Goal: Information Seeking & Learning: Find specific fact

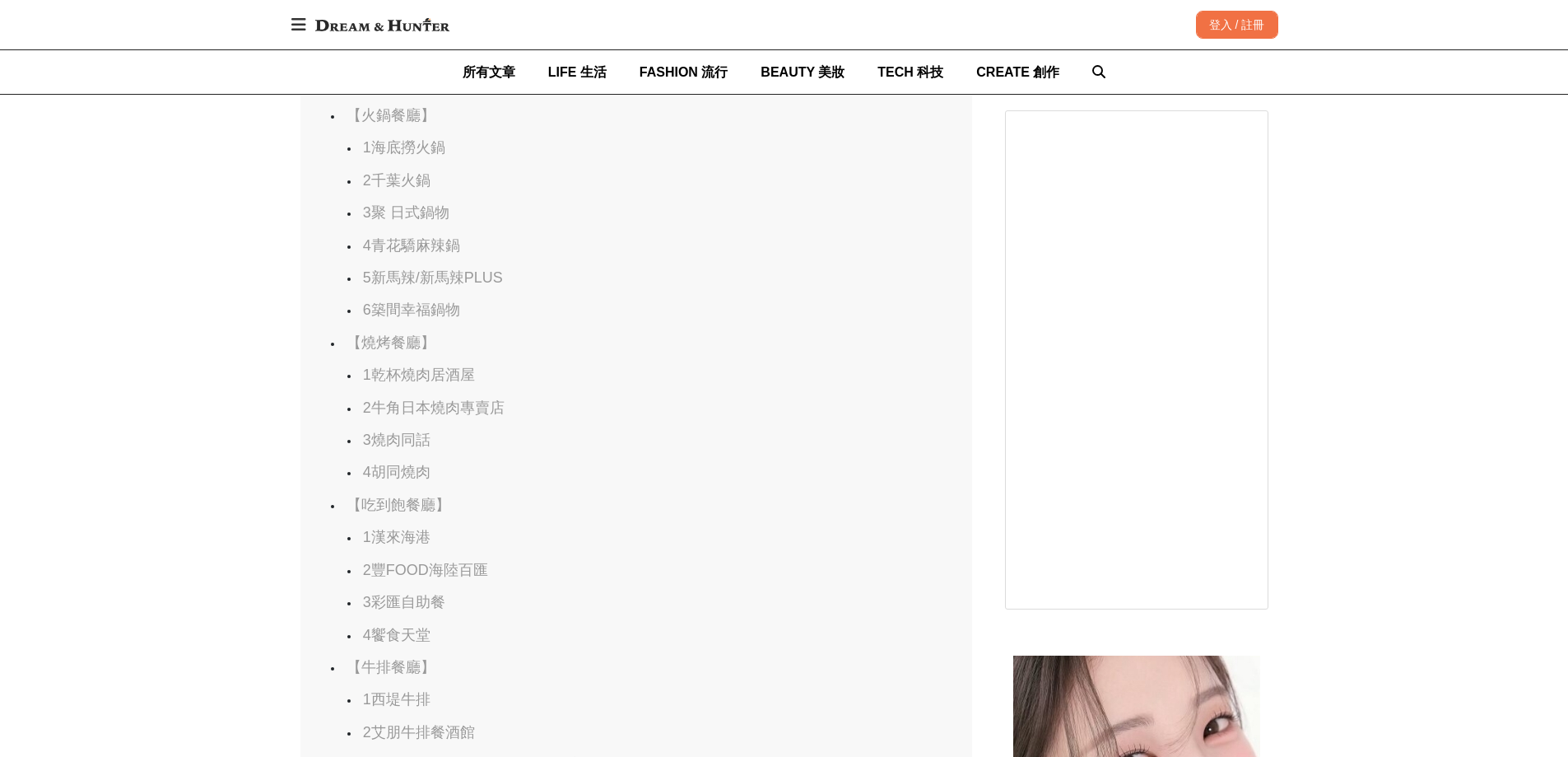
scroll to position [988, 0]
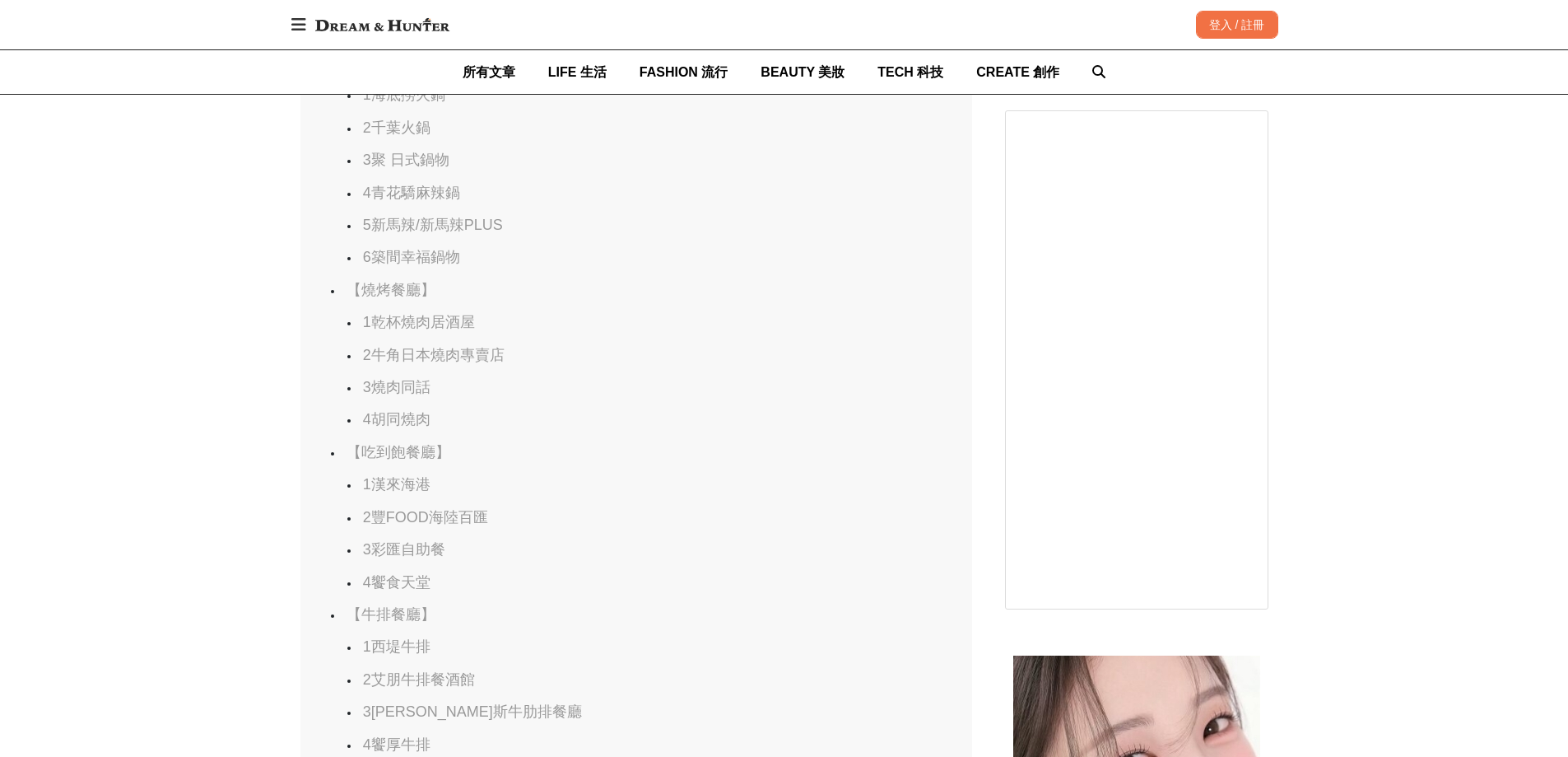
click at [438, 233] on link "5新馬辣/新馬辣PLUS" at bounding box center [433, 224] width 140 height 16
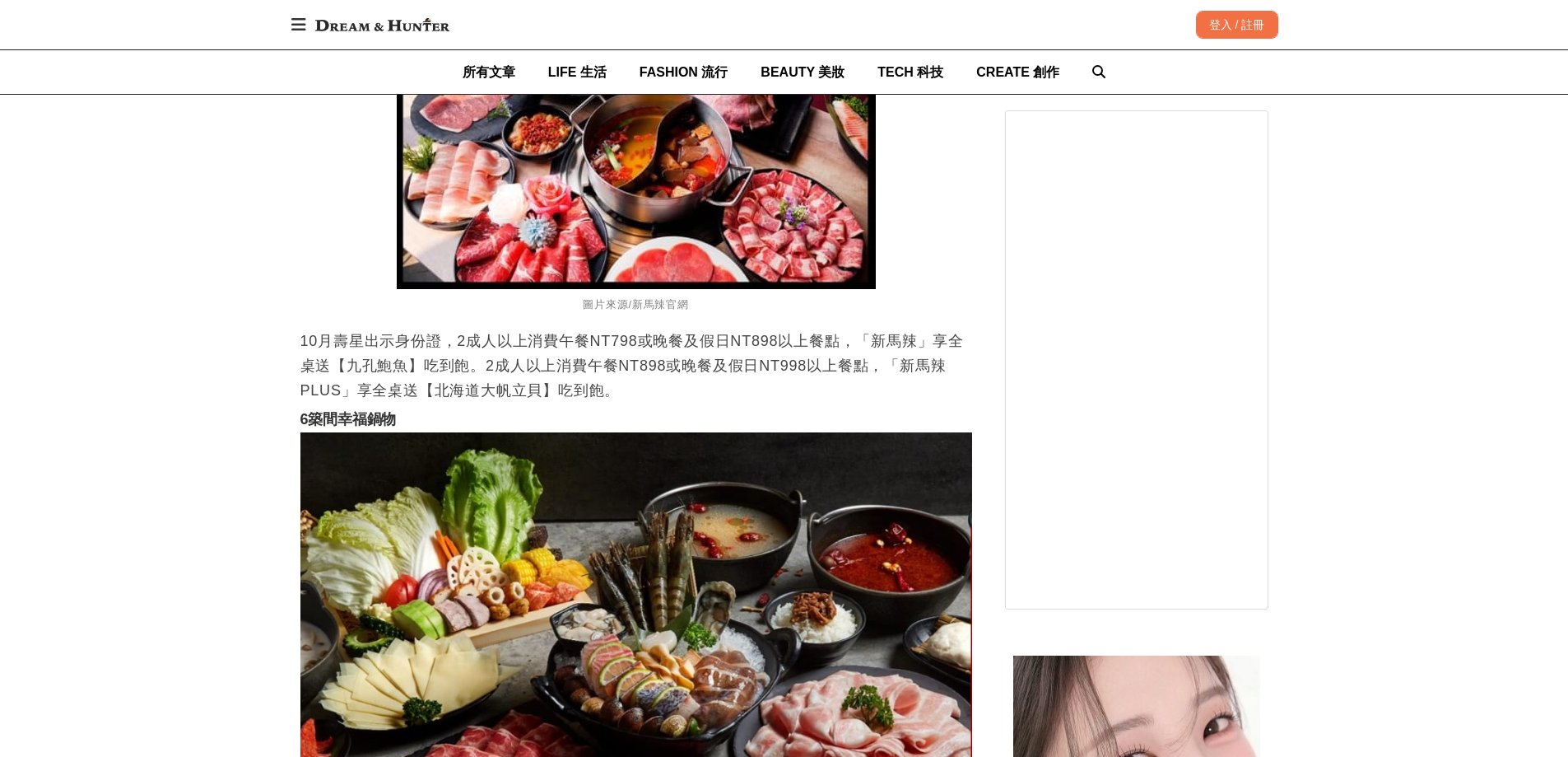
scroll to position [5023, 0]
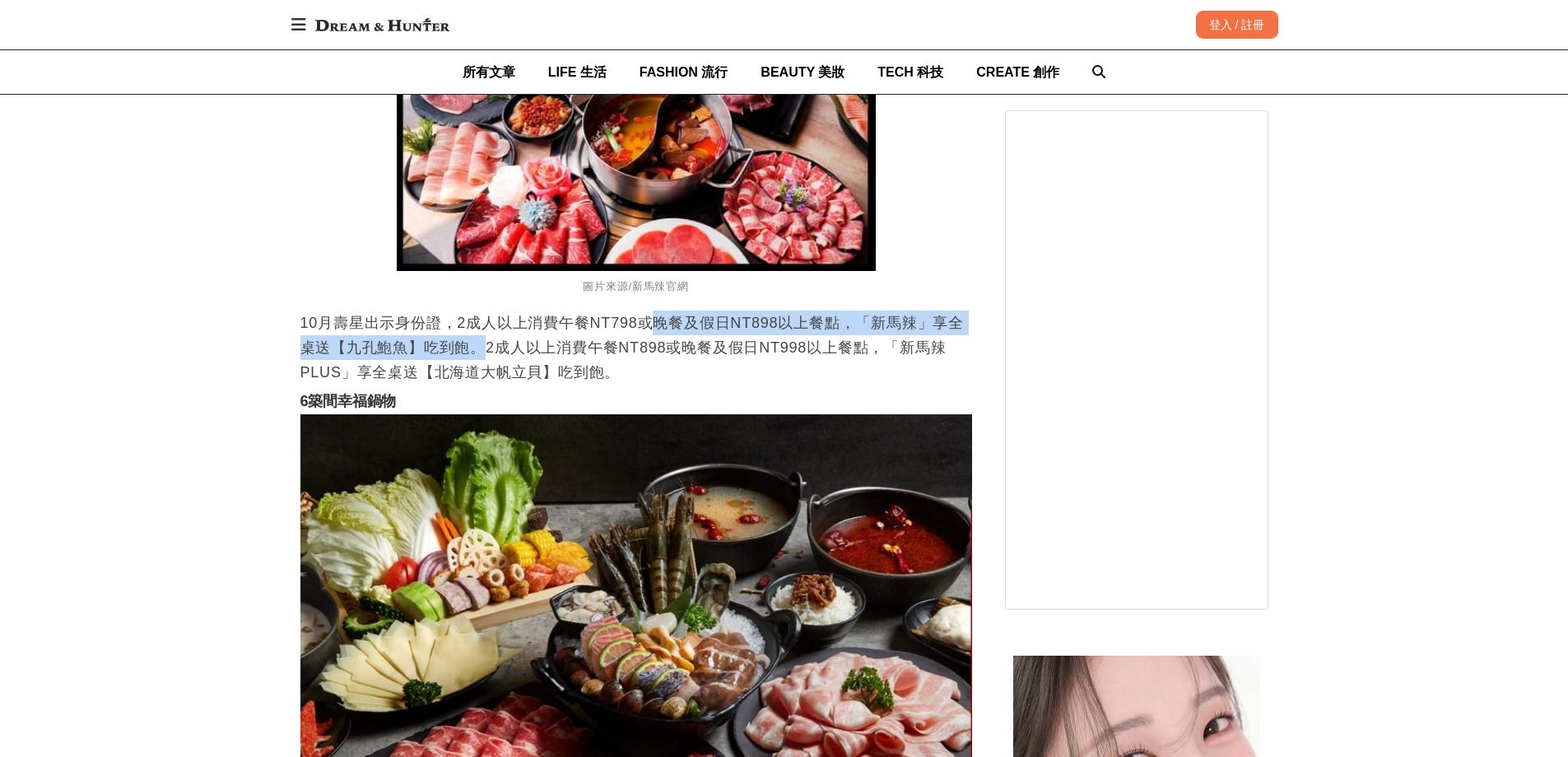
drag, startPoint x: 512, startPoint y: 340, endPoint x: 646, endPoint y: 332, distance: 134.2
click at [646, 332] on p "10月壽星出示身份證，2成人以上消費午餐NT798或晚餐及假日NT898以上餐點，「新馬辣」享全桌送【九孔鮑魚】吃到飽。2成人以上消費午餐NT898或晚餐及假…" at bounding box center [636, 347] width 672 height 75
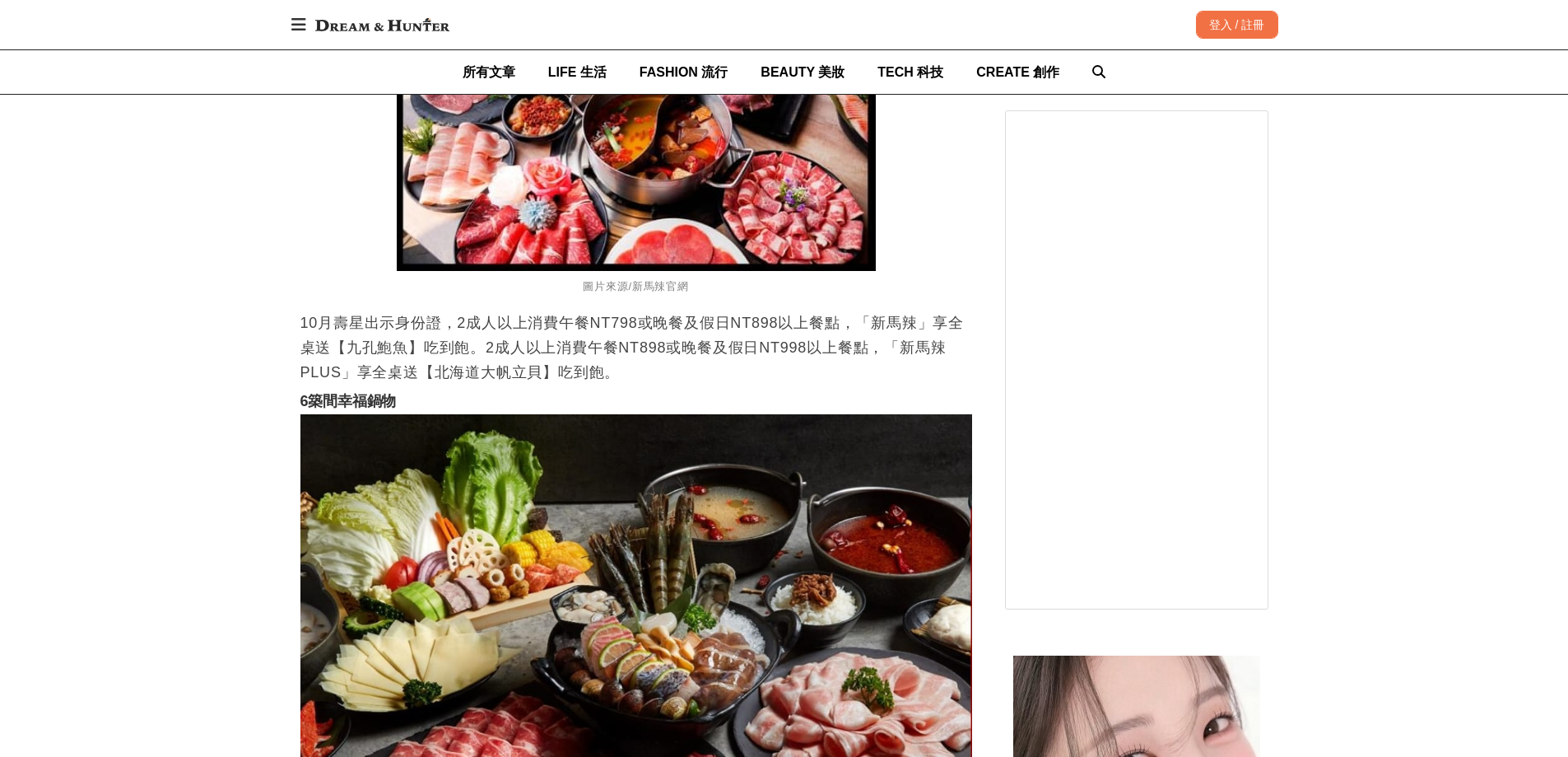
click at [585, 346] on p "10月壽星出示身份證，2成人以上消費午餐NT798或晚餐及假日NT898以上餐點，「新馬辣」享全桌送【九孔鮑魚】吃到飽。2成人以上消費午餐NT898或晚餐及假…" at bounding box center [636, 347] width 672 height 75
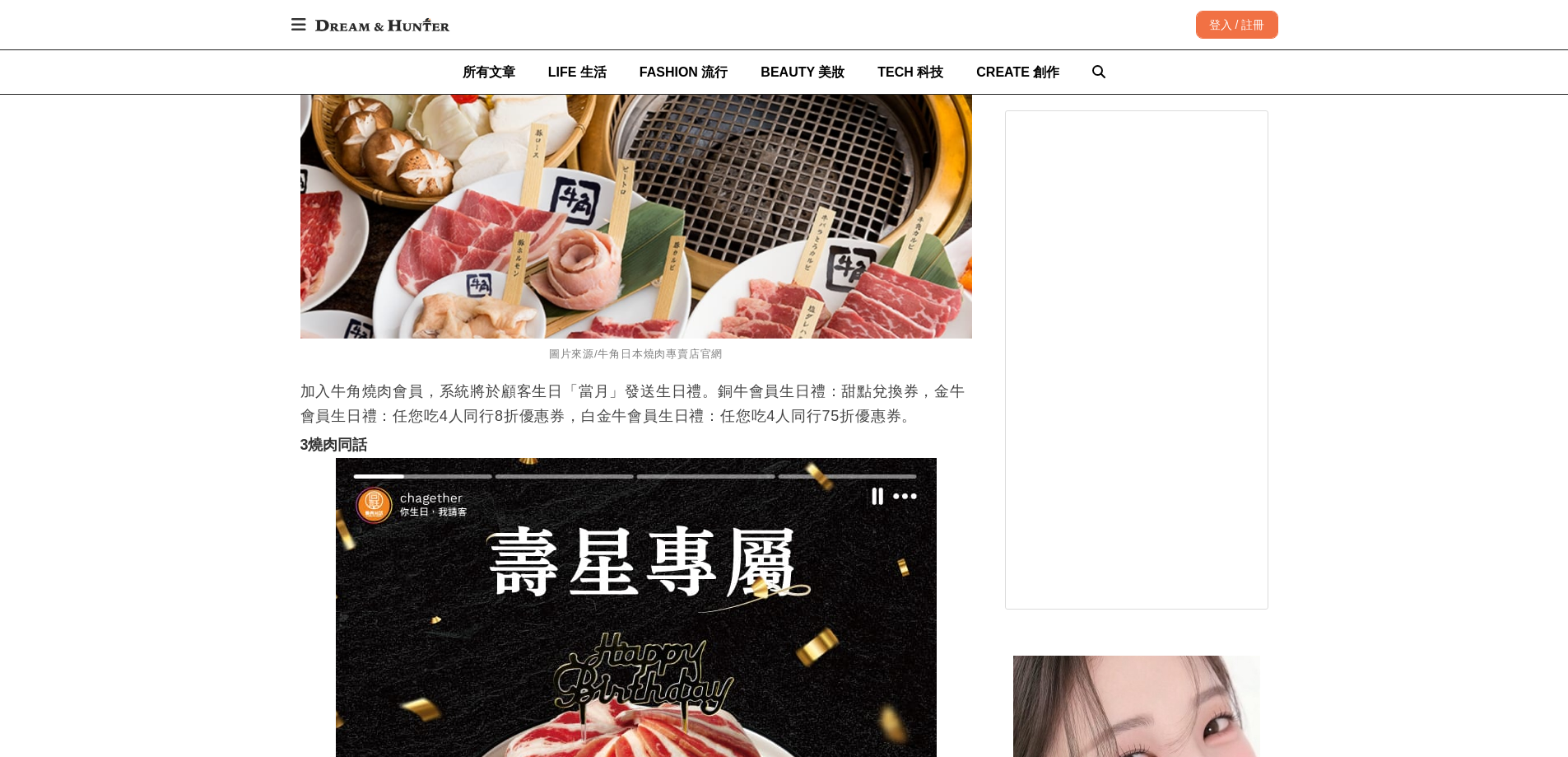
scroll to position [7082, 0]
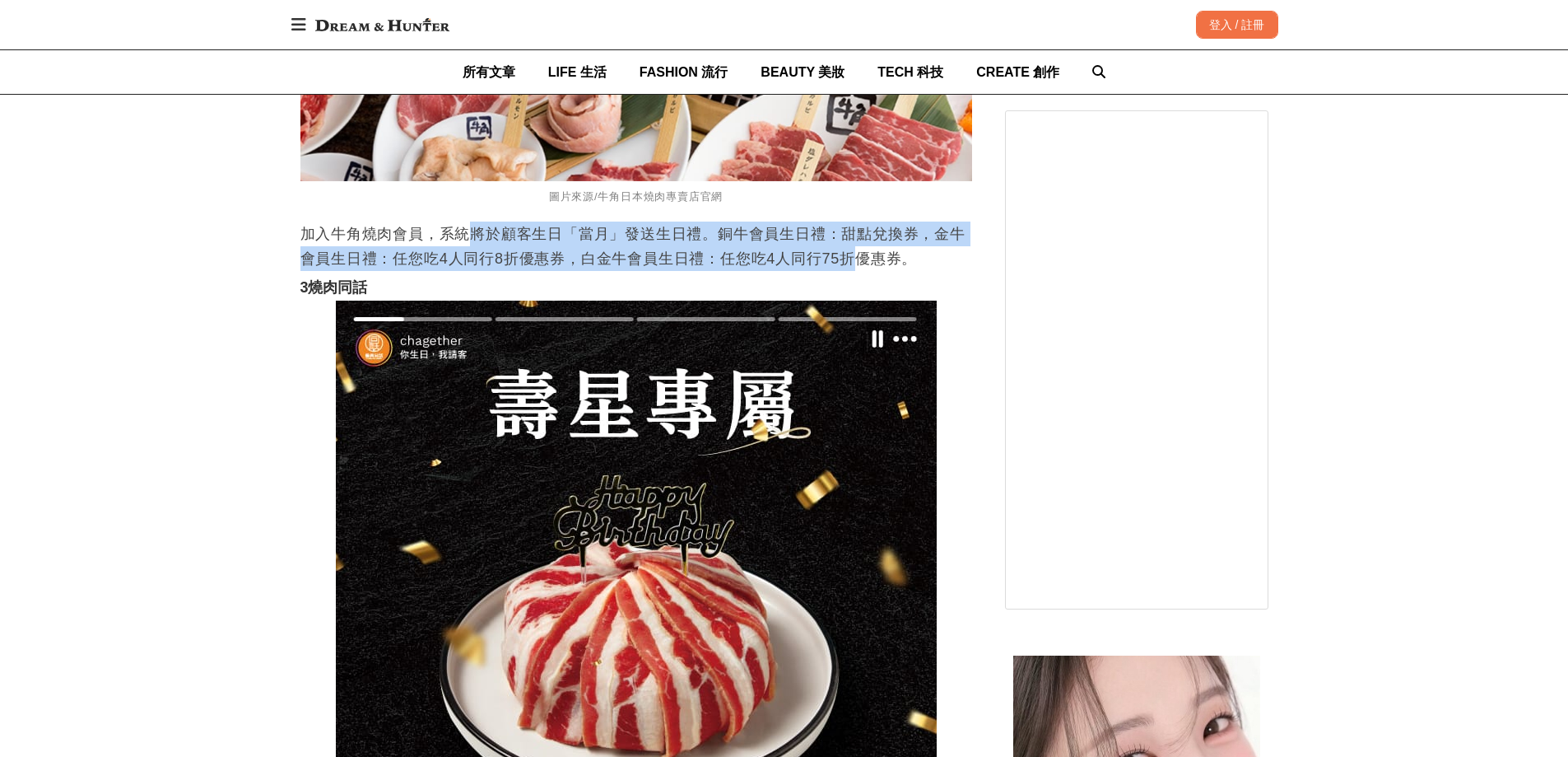
drag, startPoint x: 477, startPoint y: 237, endPoint x: 851, endPoint y: 261, distance: 374.8
click at [851, 261] on p "加入牛角燒肉會員，系統將於顧客生日「當月」發送生日禮。銅牛會員生日禮：甜點兌換券，金牛會員生日禮：任您吃4人同行8折優惠券，白金牛會員生日禮：任您吃4人同行7…" at bounding box center [636, 246] width 672 height 49
drag, startPoint x: 851, startPoint y: 261, endPoint x: 398, endPoint y: 222, distance: 454.7
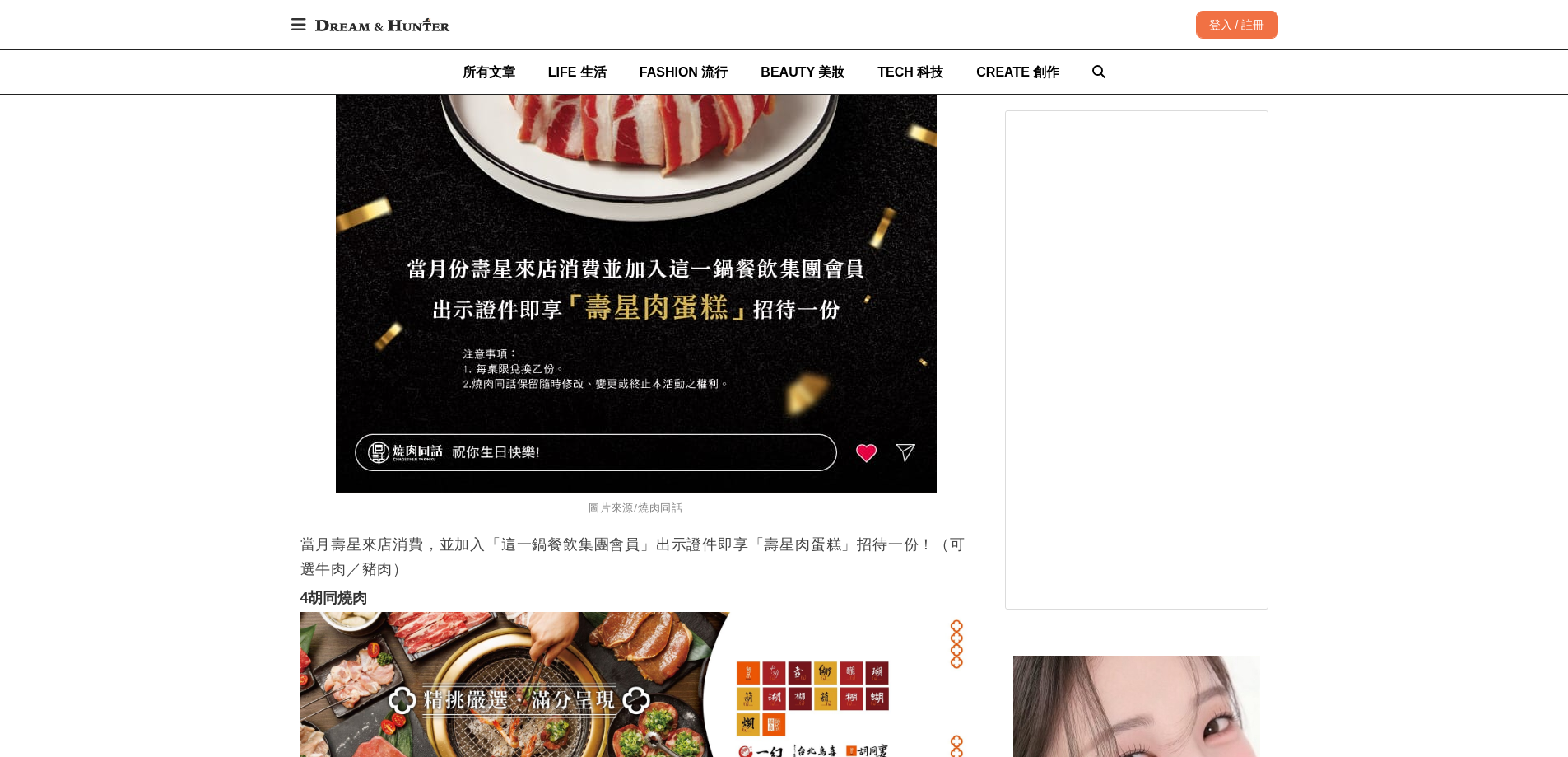
scroll to position [7987, 0]
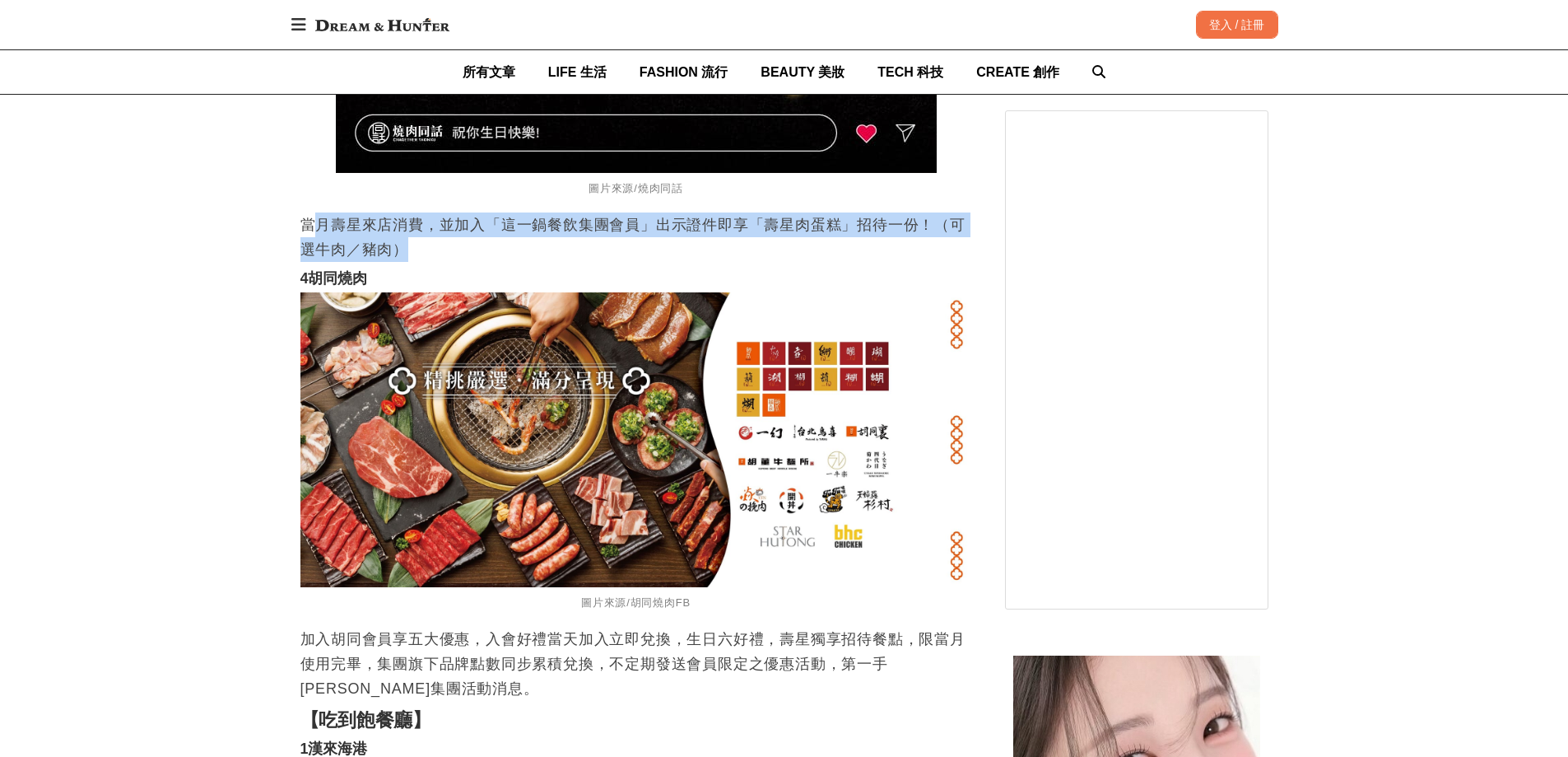
drag, startPoint x: 310, startPoint y: 218, endPoint x: 768, endPoint y: 245, distance: 458.8
click at [768, 245] on p "當月壽星來店消費，並加入「這一鍋餐飲集團會員」出示證件即享「壽星肉蛋糕」招待一份！（可選牛肉／豬肉）" at bounding box center [636, 237] width 672 height 49
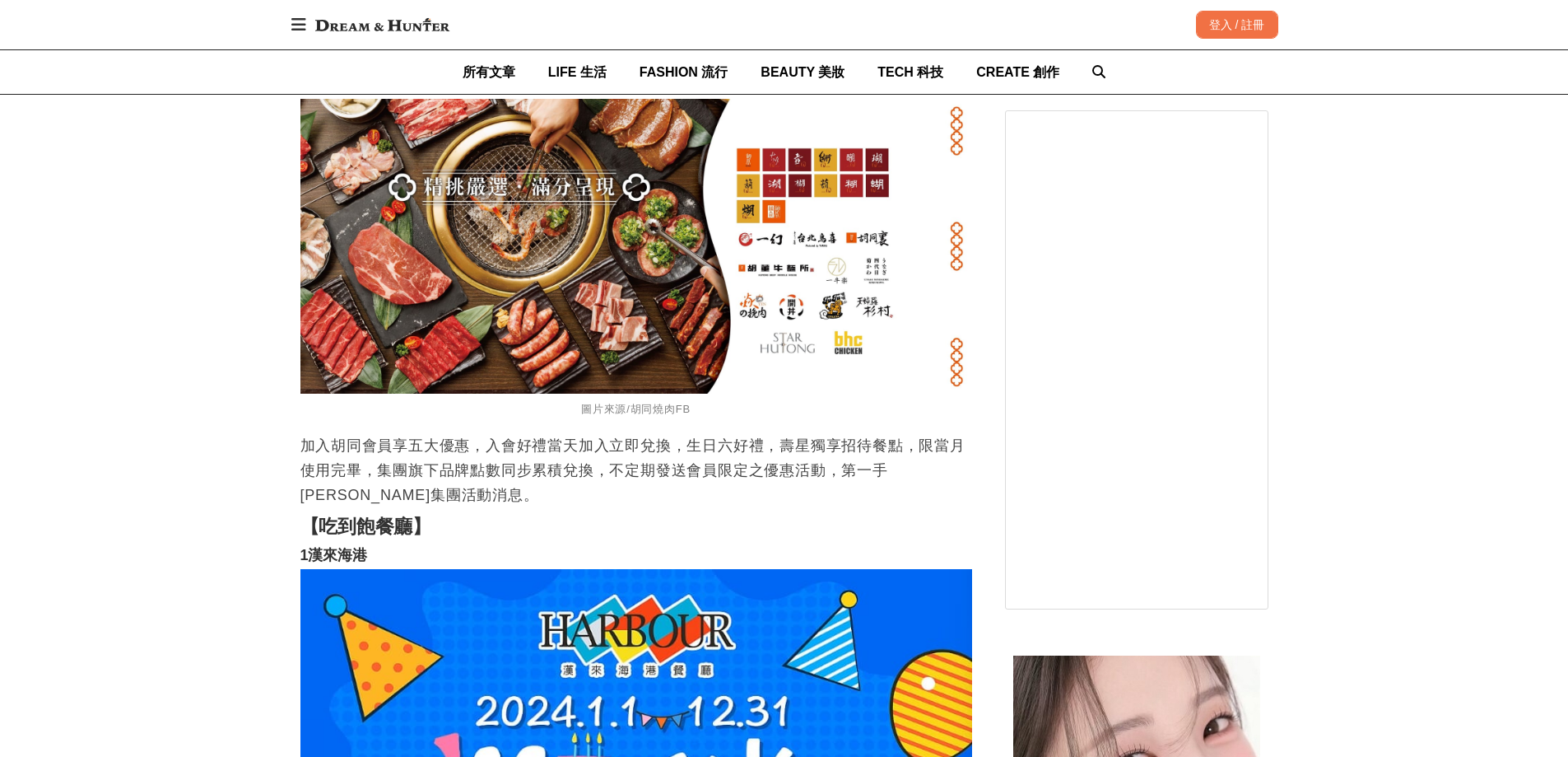
scroll to position [8482, 0]
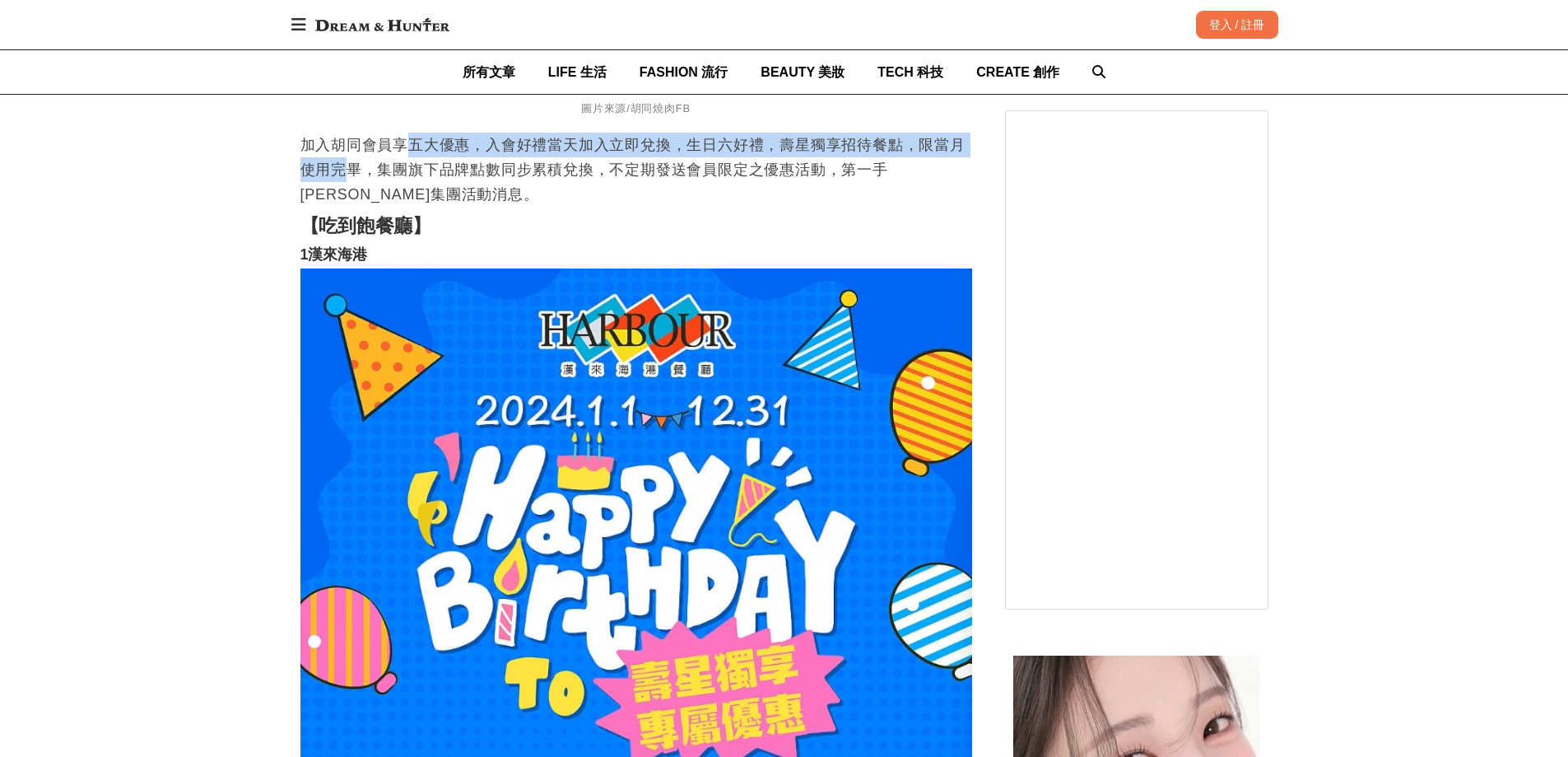
drag, startPoint x: 350, startPoint y: 166, endPoint x: 403, endPoint y: 159, distance: 53.5
click at [403, 159] on p "加入胡同會員享五大優惠，入會好禮當天加入立即兌換，生日六好禮，壽星獨享招待餐點，限當月使用完畢，集團旗下品牌點數同步累積兌換，不定期發送會員限定之優惠活動，第…" at bounding box center [636, 169] width 672 height 75
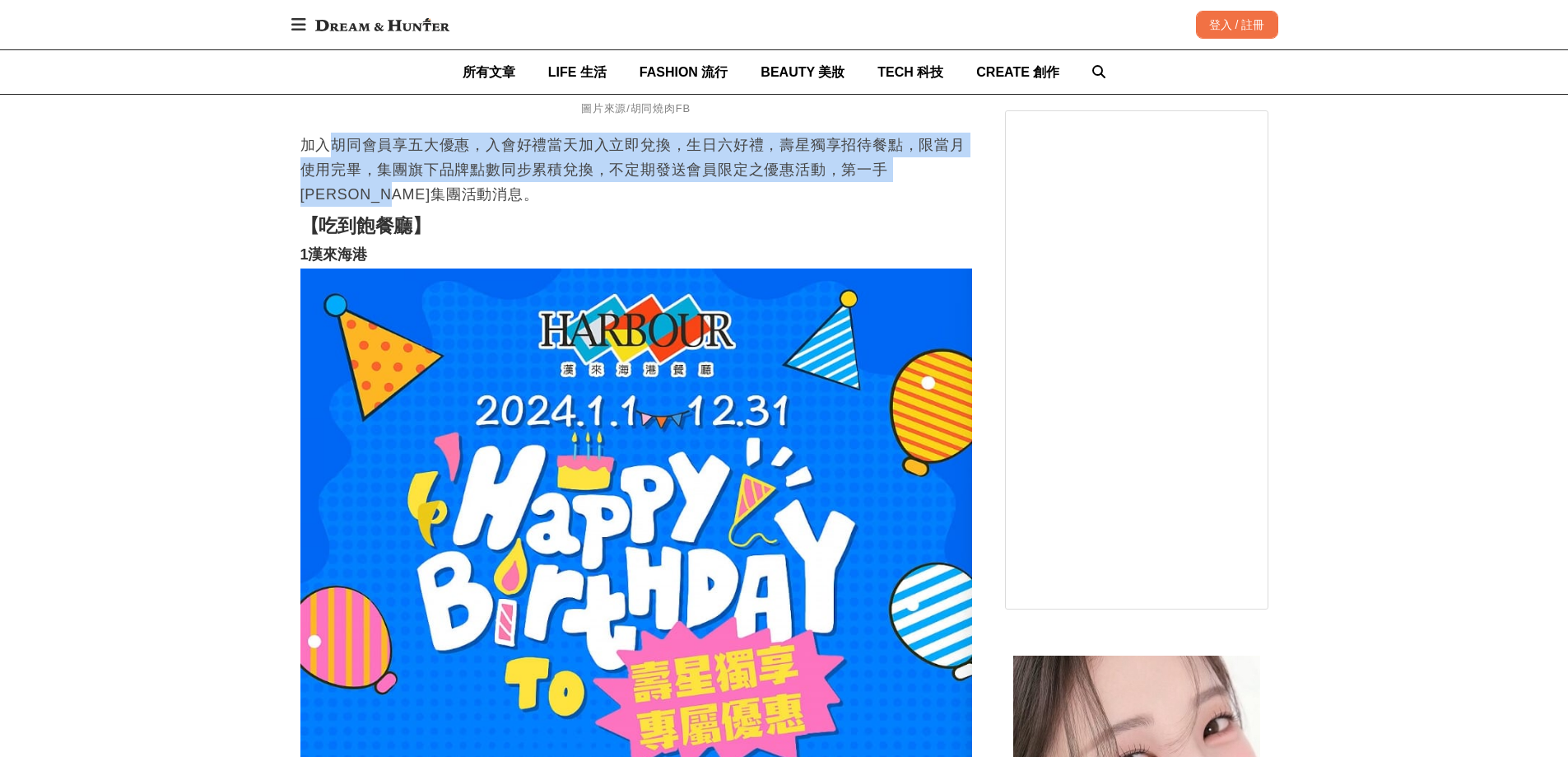
drag, startPoint x: 331, startPoint y: 149, endPoint x: 579, endPoint y: 187, distance: 250.9
click at [579, 187] on p "加入胡同會員享五大優惠，入會好禮當天加入立即兌換，生日六好禮，壽星獨享招待餐點，限當月使用完畢，集團旗下品牌點數同步累積兌換，不定期發送會員限定之優惠活動，第…" at bounding box center [636, 169] width 672 height 75
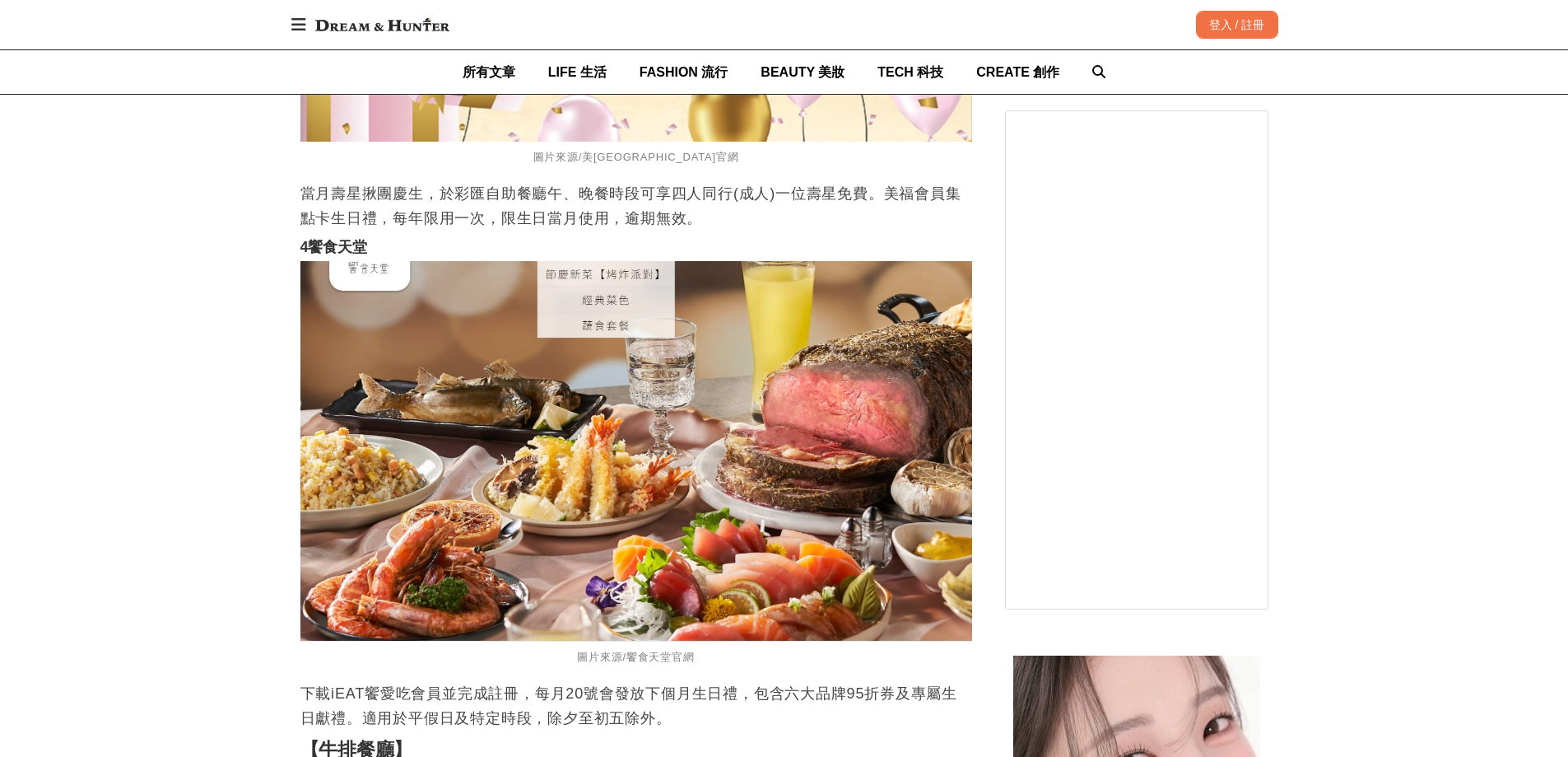
scroll to position [10128, 0]
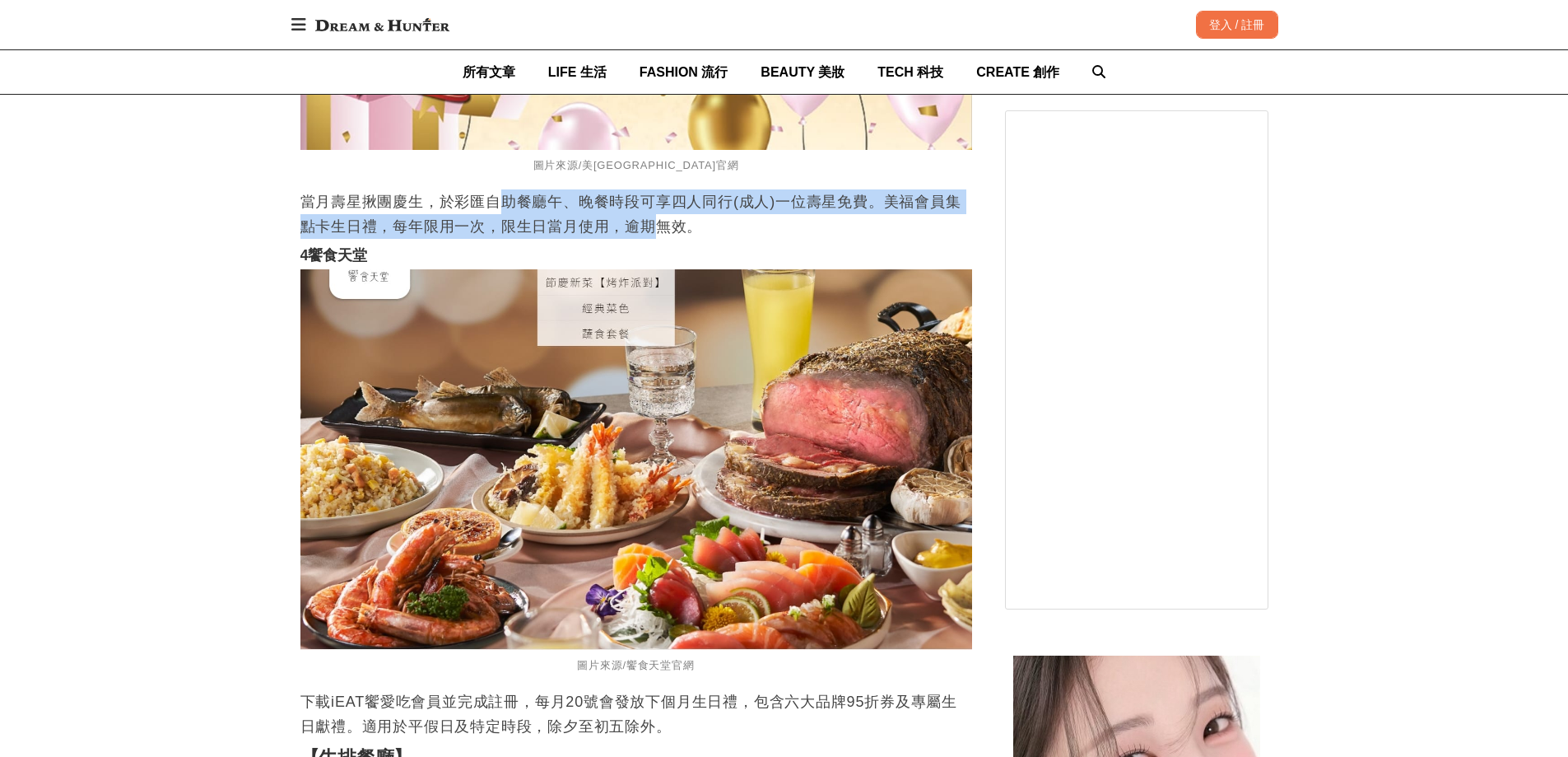
drag, startPoint x: 507, startPoint y: 196, endPoint x: 659, endPoint y: 225, distance: 154.7
click at [660, 224] on p "當月壽星揪團慶生，於彩匯自助餐廳午、晚餐時段可享四人同行(成人)一位壽星免費。美福會員集點卡生日禮，每年限用一次，限生日當月使用，逾期無效。" at bounding box center [636, 214] width 672 height 49
click at [644, 233] on p "當月壽星揪團慶生，於彩匯自助餐廳午、晚餐時段可享四人同行(成人)一位壽星免費。美福會員集點卡生日禮，每年限用一次，限生日當月使用，逾期無效。" at bounding box center [636, 214] width 672 height 49
drag, startPoint x: 634, startPoint y: 233, endPoint x: 454, endPoint y: 204, distance: 182.3
click at [454, 204] on p "當月壽星揪團慶生，於彩匯自助餐廳午、晚餐時段可享四人同行(成人)一位壽星免費。美福會員集點卡生日禮，每年限用一次，限生日當月使用，逾期無效。" at bounding box center [636, 214] width 672 height 49
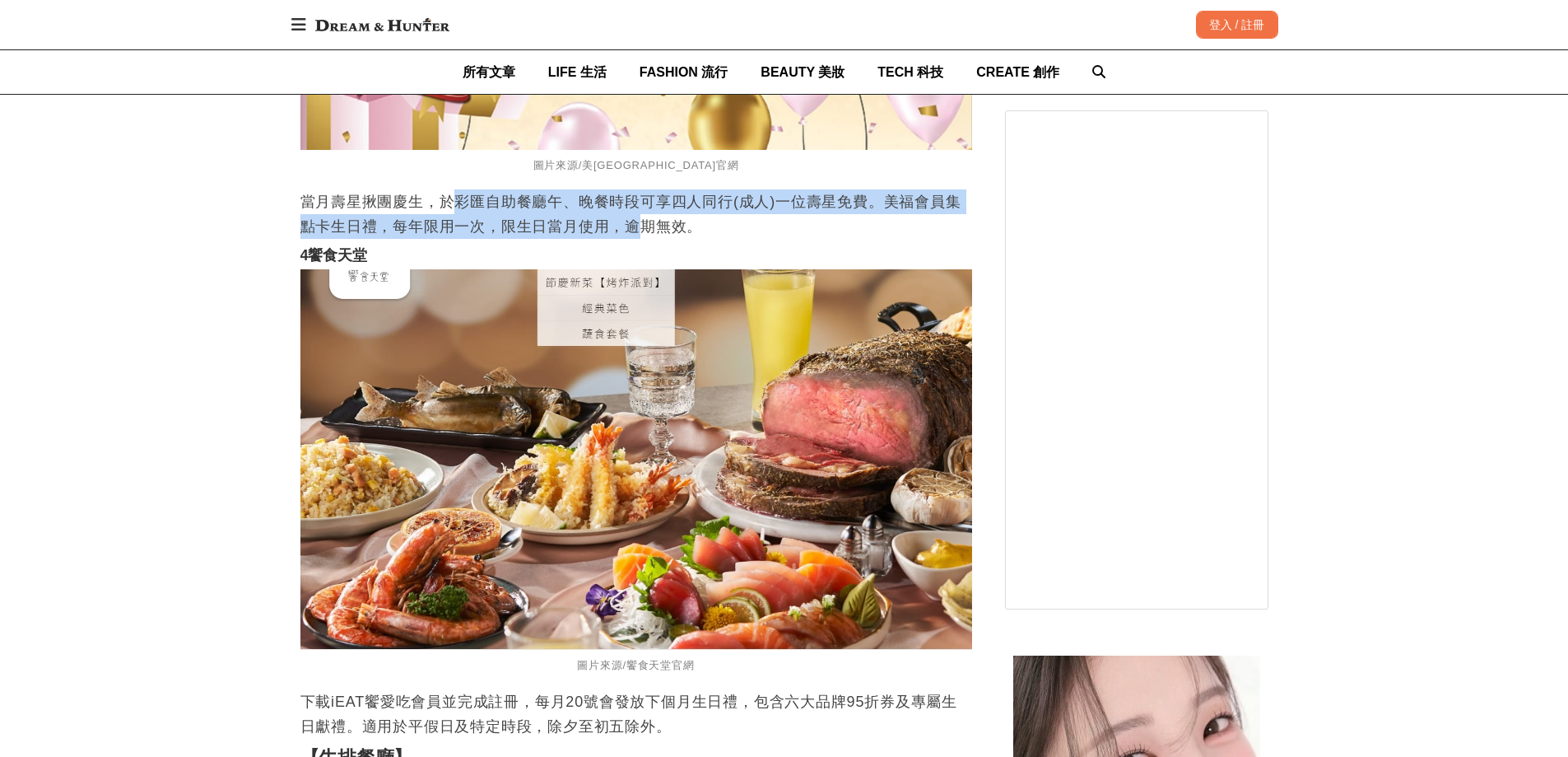
click at [454, 204] on p "當月壽星揪團慶生，於彩匯自助餐廳午、晚餐時段可享四人同行(成人)一位壽星免費。美福會員集點卡生日禮，每年限用一次，限生日當月使用，逾期無效。" at bounding box center [636, 214] width 672 height 49
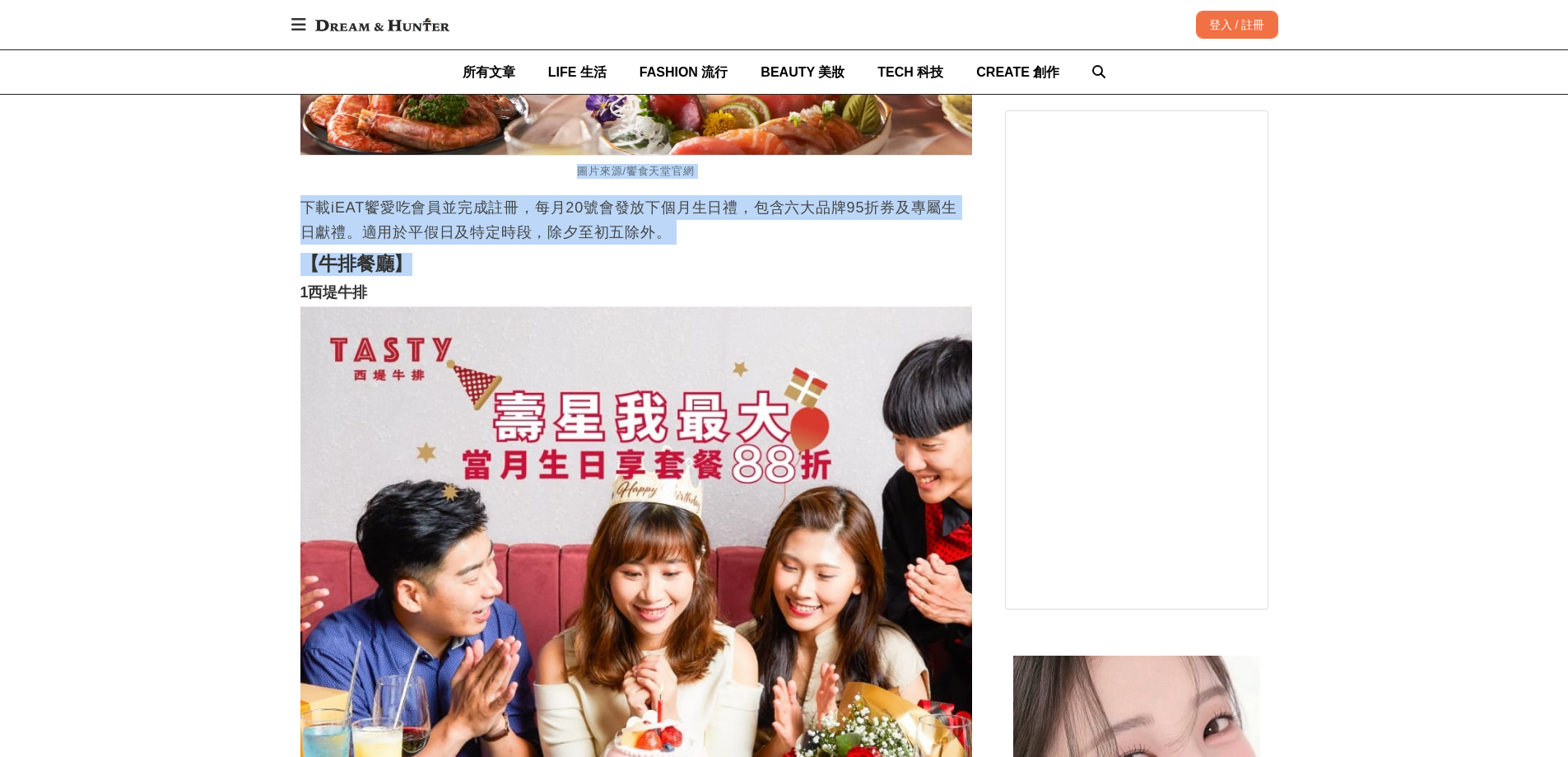
drag, startPoint x: 425, startPoint y: 188, endPoint x: 658, endPoint y: 253, distance: 241.9
click at [658, 253] on div "慶生除了要準備蛋糕，預訂餐廳不可少！10月壽星不論想吃火鍋、燒烤甚至吃到飽，生日優惠贈送通通有，各家推出的壽星優惠活動一次看！ 【火鍋餐廳】 1海底撈火鍋 圖…" at bounding box center [636, 140] width 672 height 17272
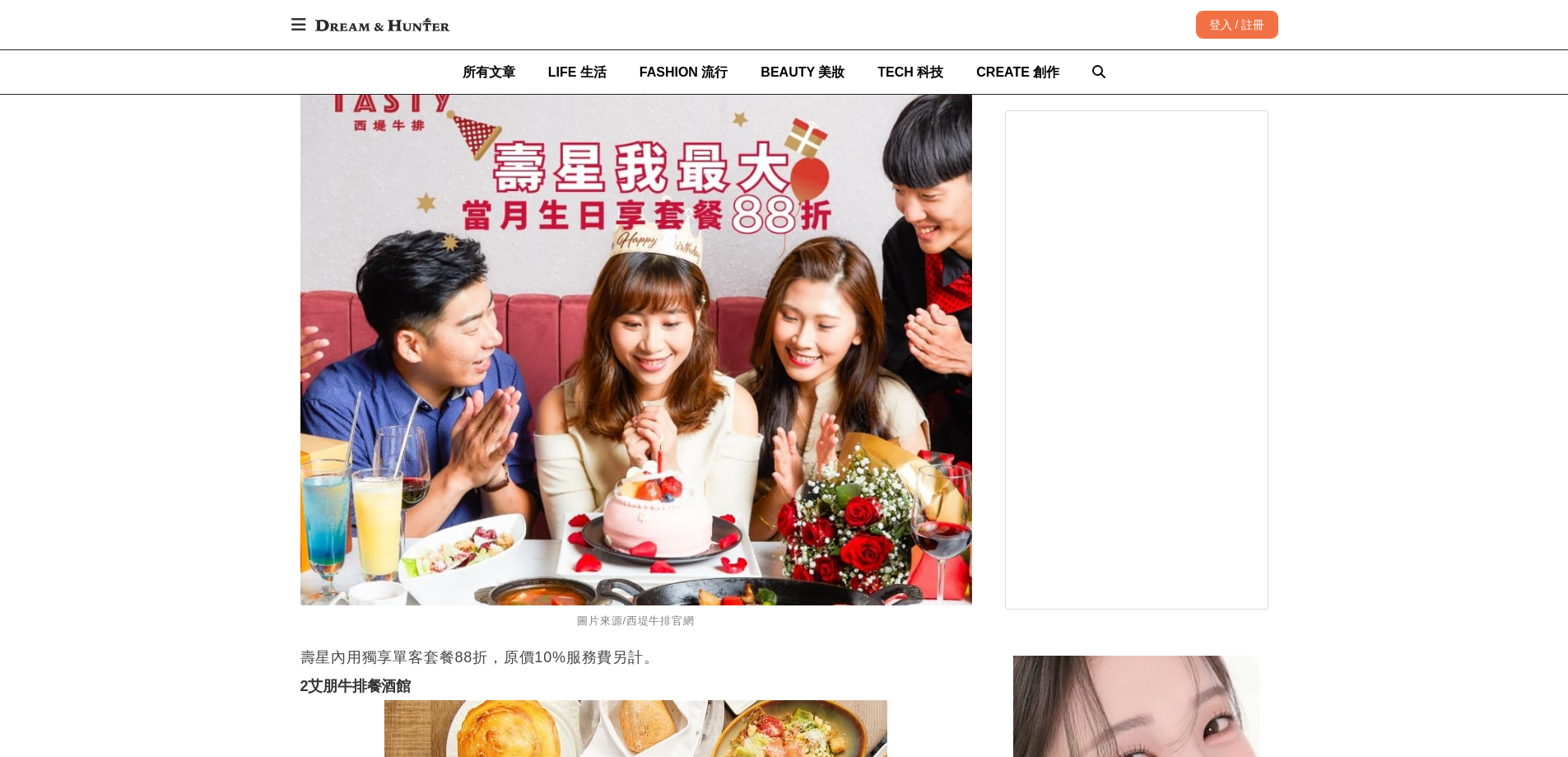
scroll to position [11034, 0]
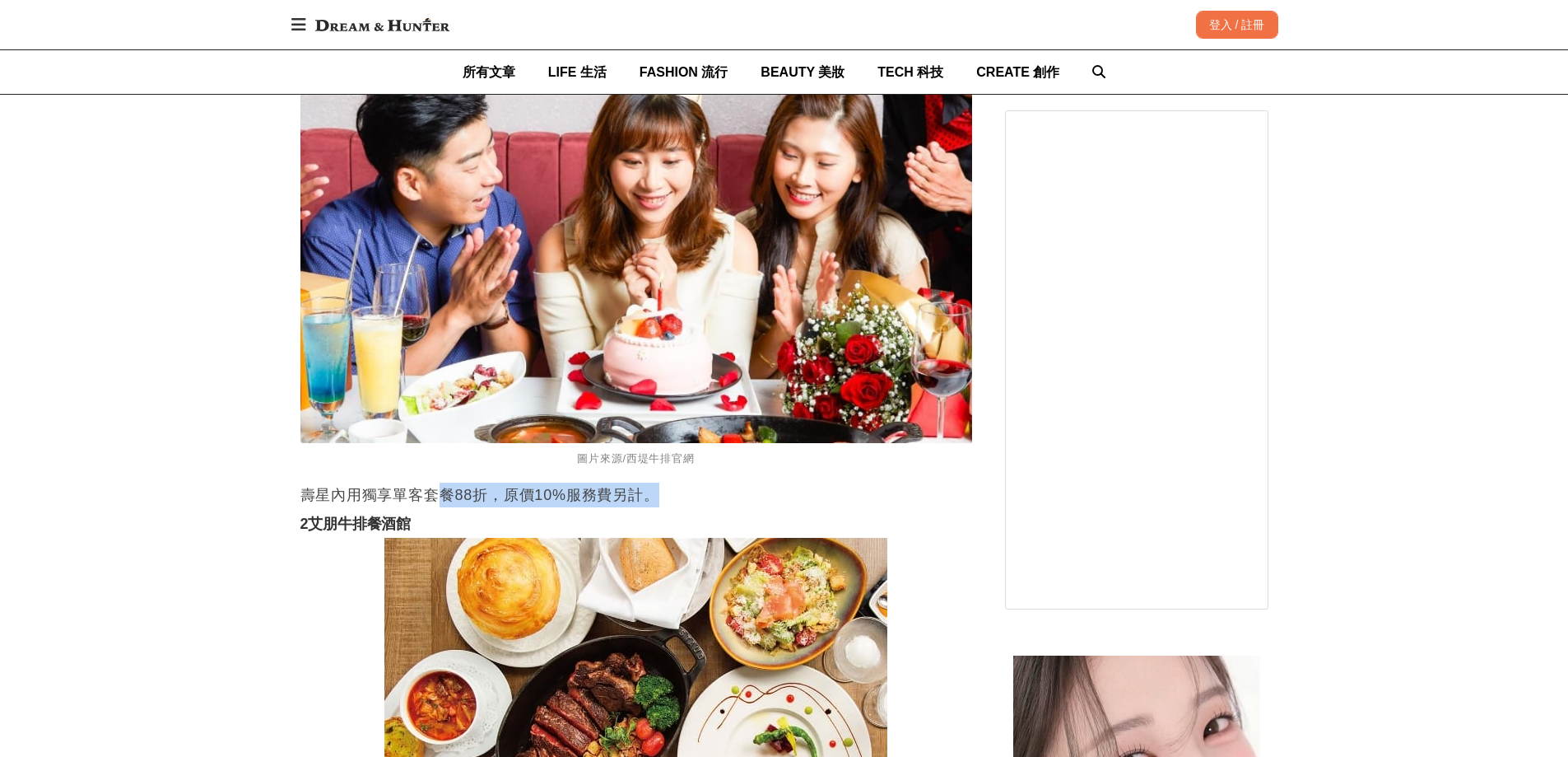
drag, startPoint x: 439, startPoint y: 505, endPoint x: 654, endPoint y: 497, distance: 215.1
click at [654, 497] on p "壽星內用獨享單客套餐88折，原價10%服務費另計。" at bounding box center [636, 495] width 672 height 25
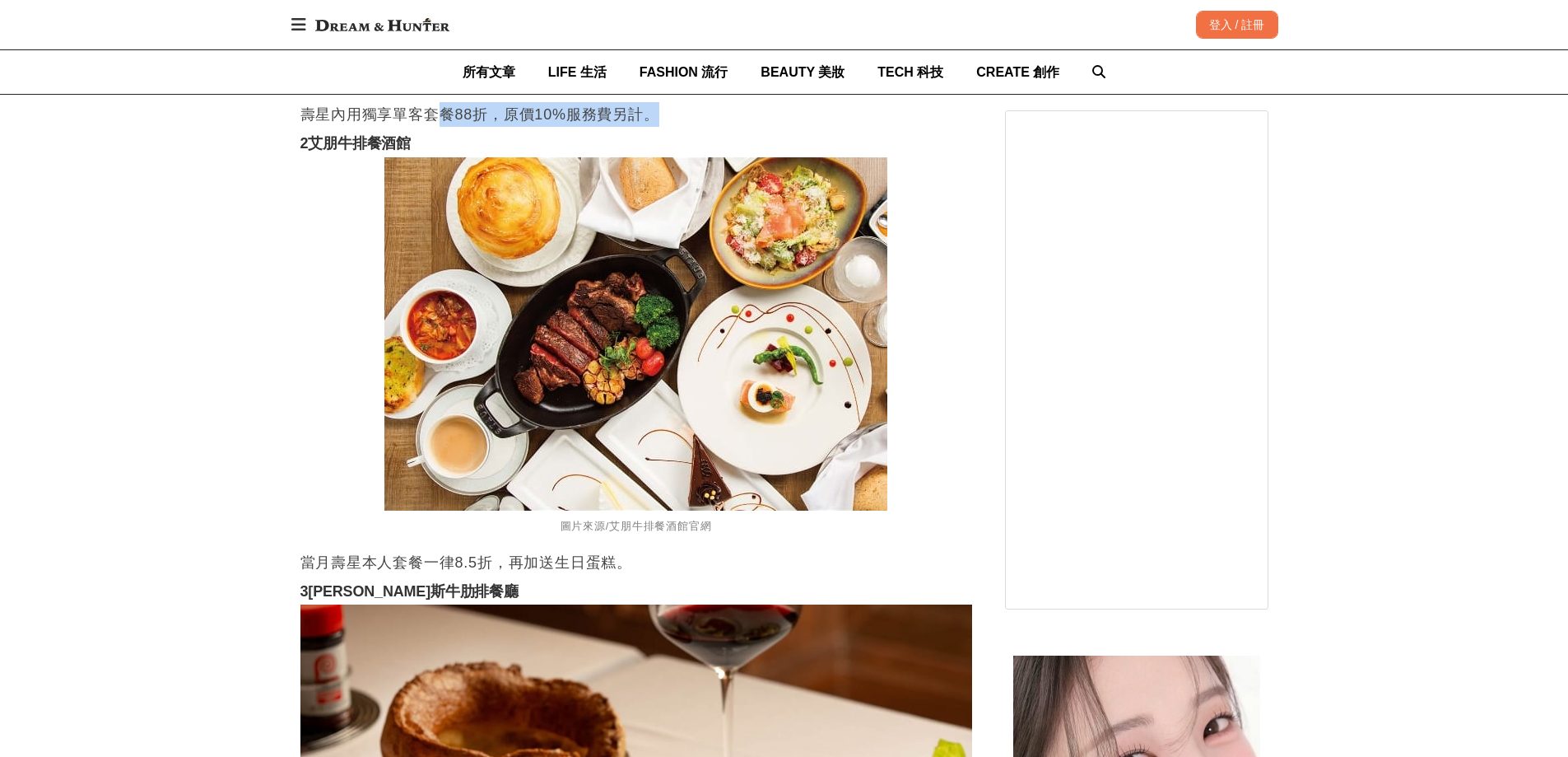
scroll to position [11446, 0]
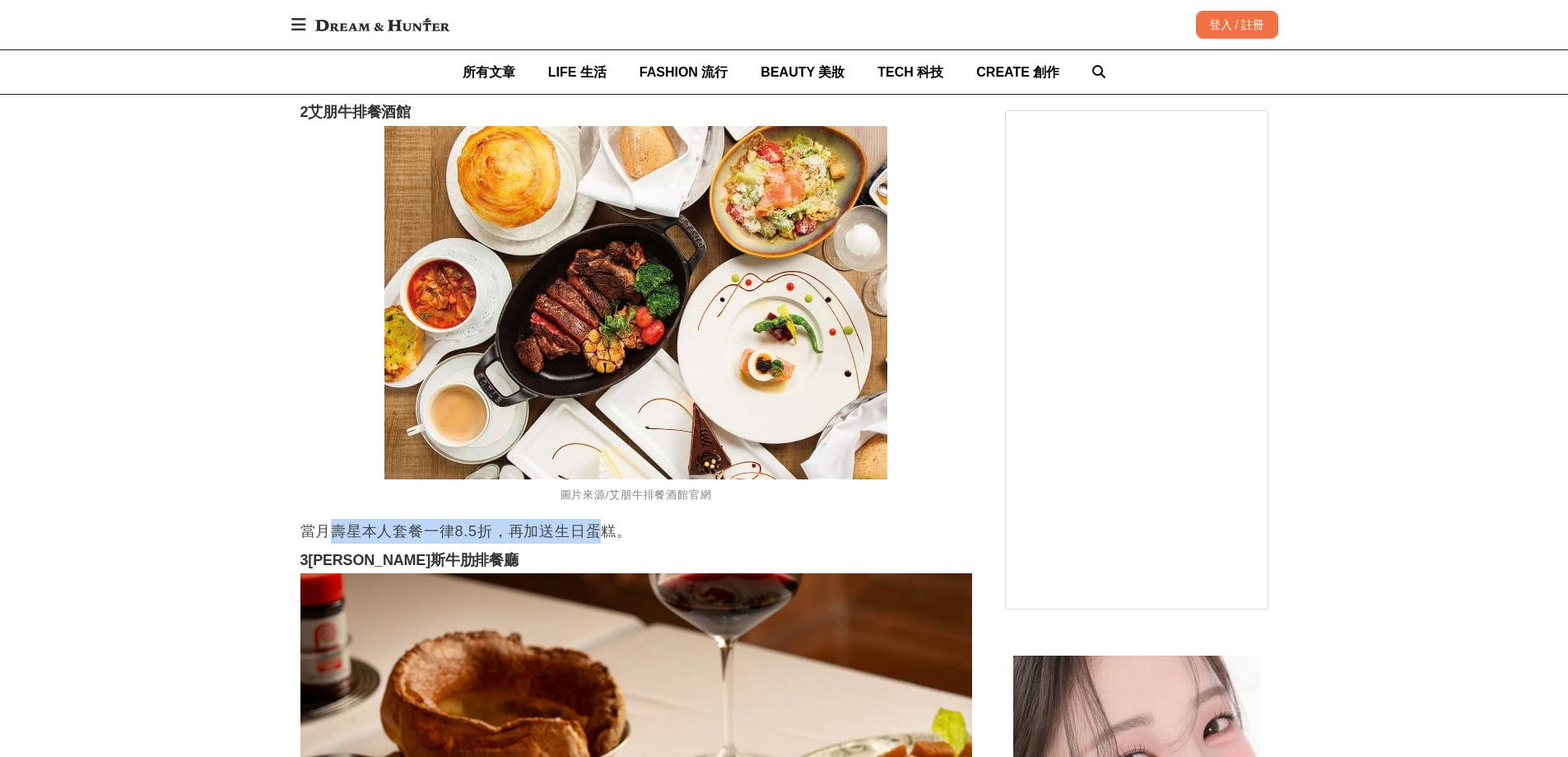
drag, startPoint x: 336, startPoint y: 538, endPoint x: 606, endPoint y: 531, distance: 270.1
click at [606, 531] on p "當月壽星本人套餐一律8.5折，再加送生日蛋糕。" at bounding box center [636, 531] width 672 height 25
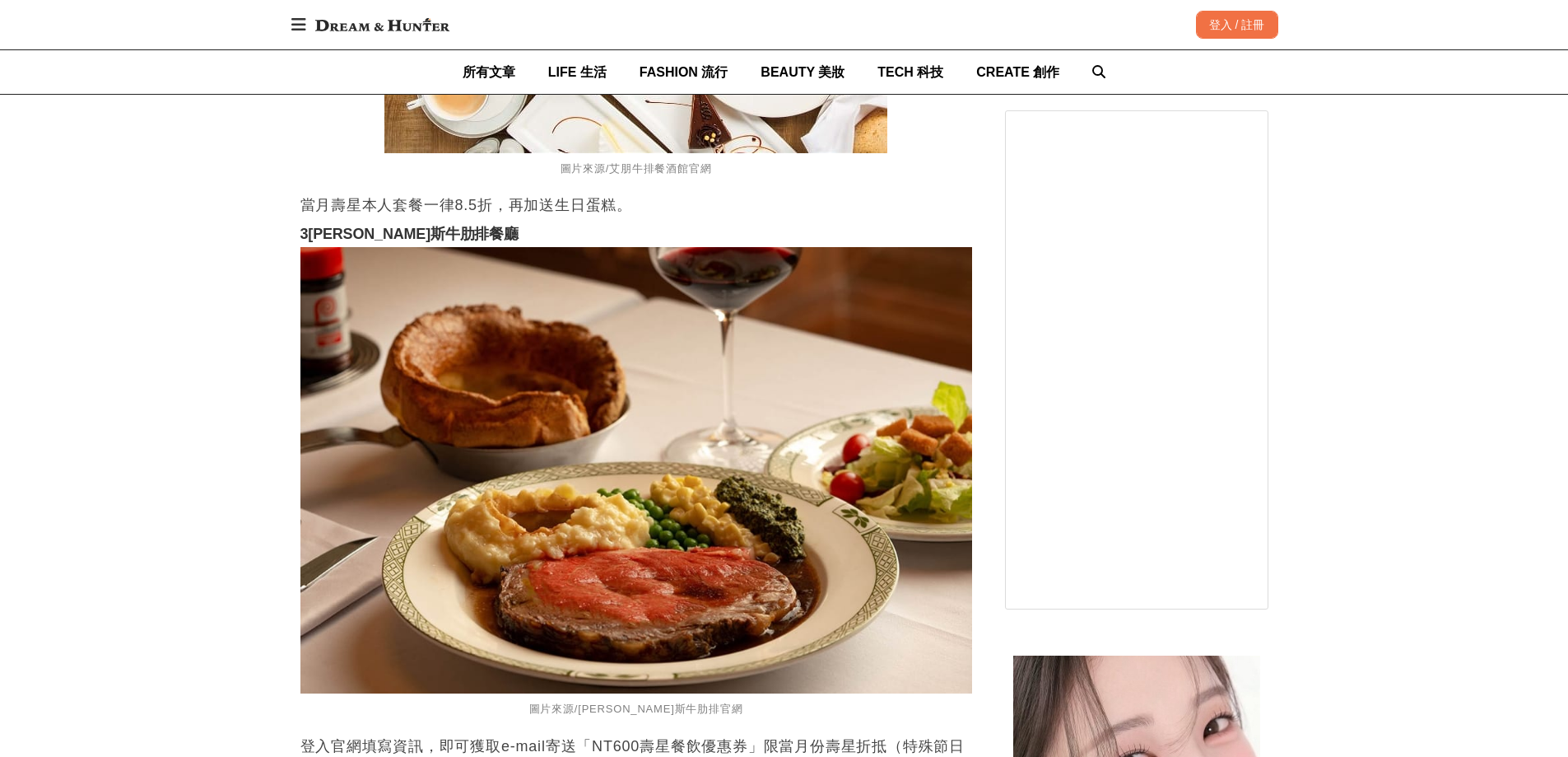
scroll to position [11775, 0]
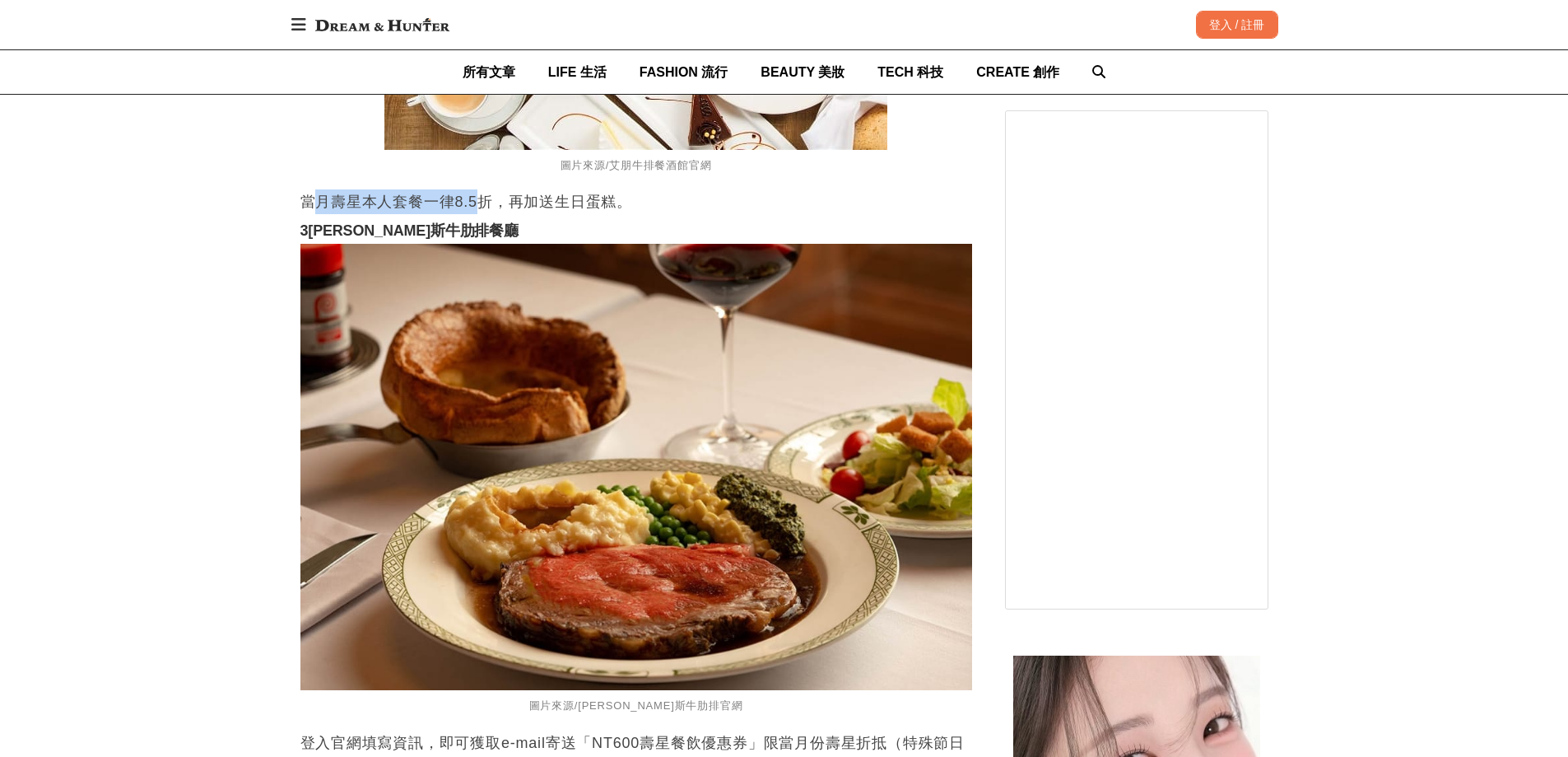
drag, startPoint x: 323, startPoint y: 203, endPoint x: 480, endPoint y: 193, distance: 157.3
click at [477, 193] on p "當月壽星本人套餐一律8.5折，再加送生日蛋糕。" at bounding box center [636, 202] width 672 height 25
click at [482, 193] on p "當月壽星本人套餐一律8.5折，再加送生日蛋糕。" at bounding box center [636, 202] width 672 height 25
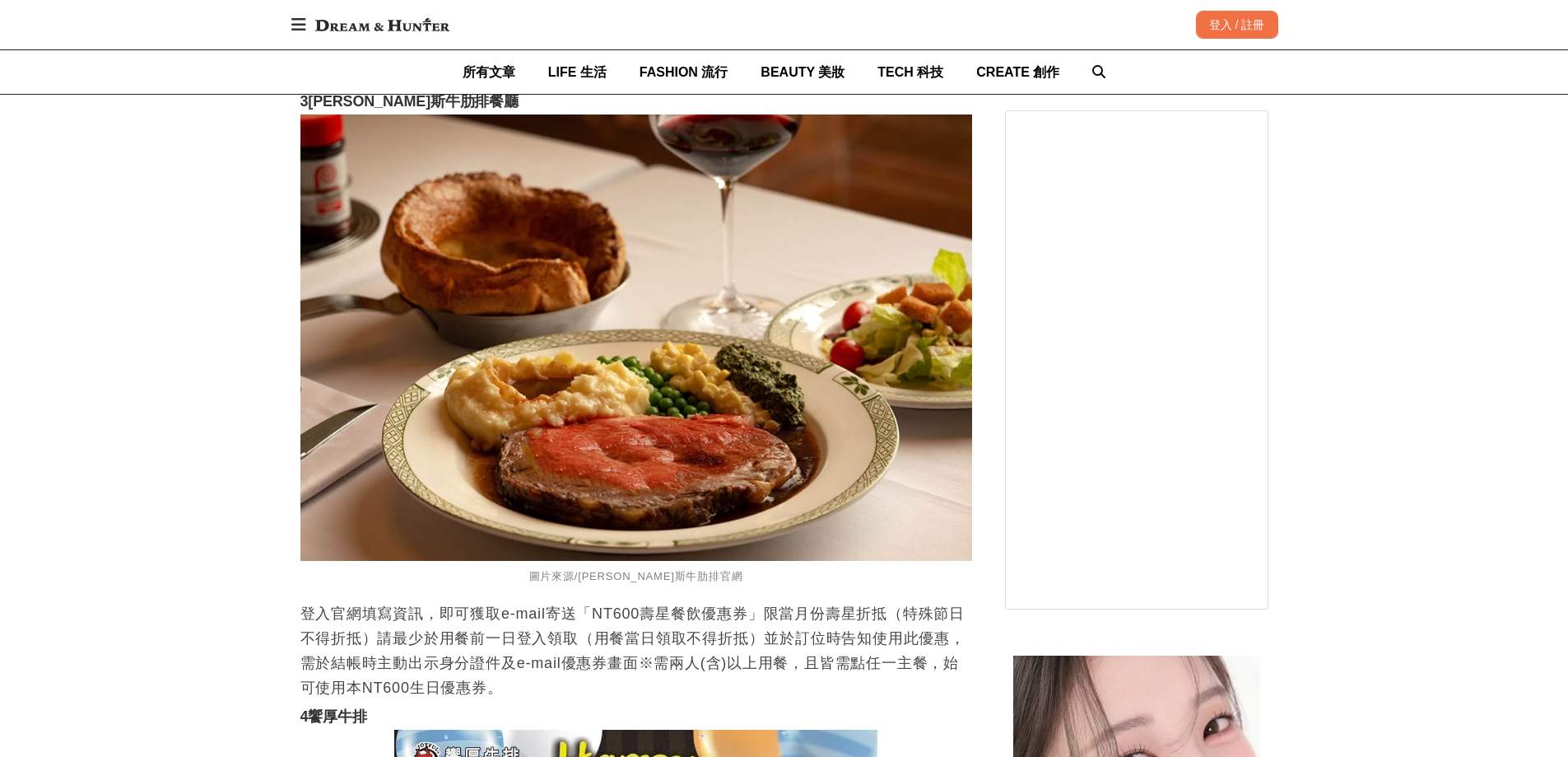
scroll to position [12187, 0]
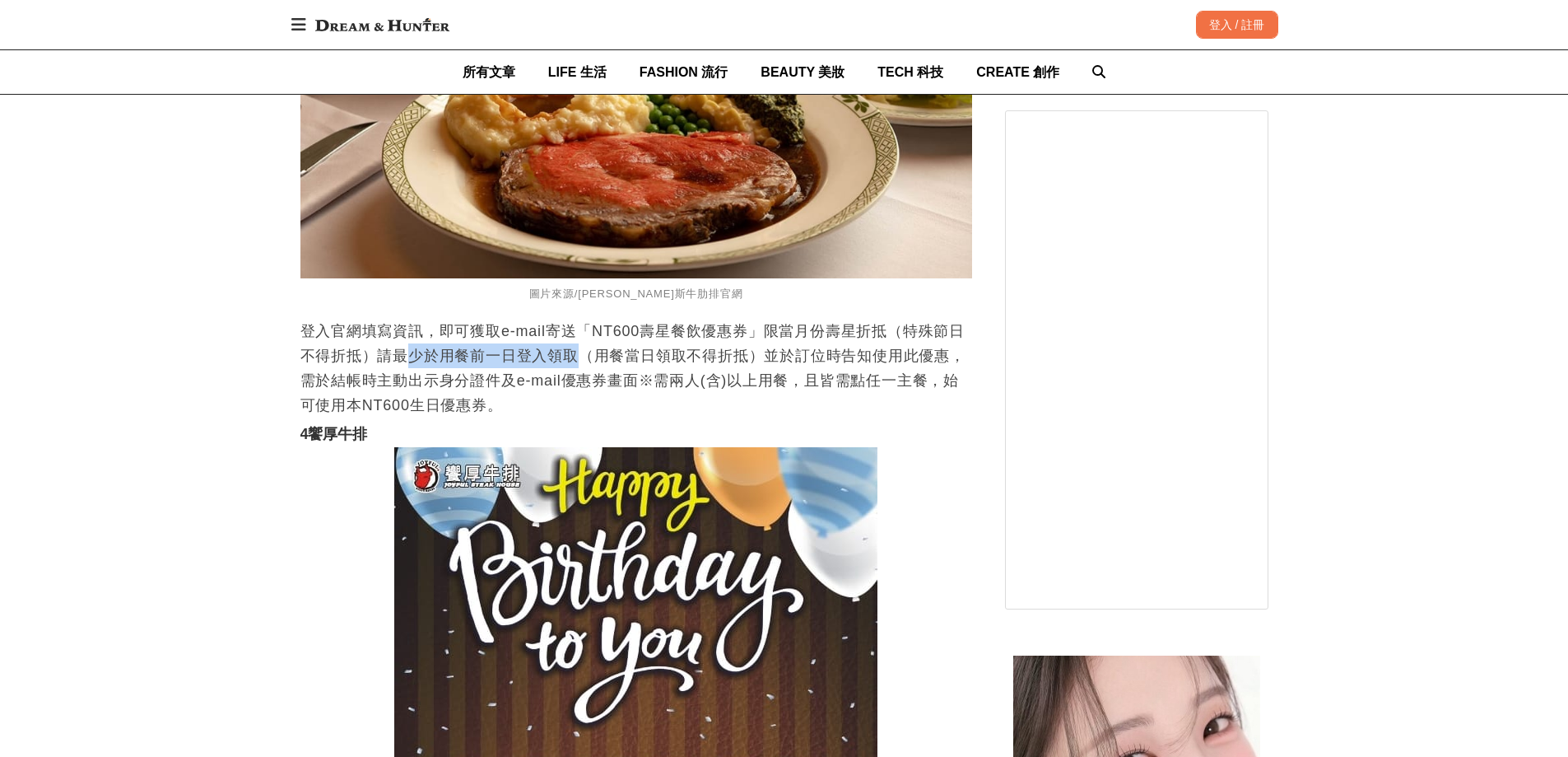
drag, startPoint x: 412, startPoint y: 349, endPoint x: 585, endPoint y: 386, distance: 176.9
click at [583, 372] on p "登入官網填寫資訊，即可獲取e-mail寄送「NT600壽星餐飲優惠券」限當月份壽星折抵（特殊節日不得折抵）請最少於用餐前一日登入領取（用餐當日領取不得折抵）並…" at bounding box center [636, 368] width 672 height 99
click at [585, 402] on p "登入官網填寫資訊，即可獲取e-mail寄送「NT600壽星餐飲優惠券」限當月份壽星折抵（特殊節日不得折抵）請最少於用餐前一日登入領取（用餐當日領取不得折抵）並…" at bounding box center [636, 368] width 672 height 99
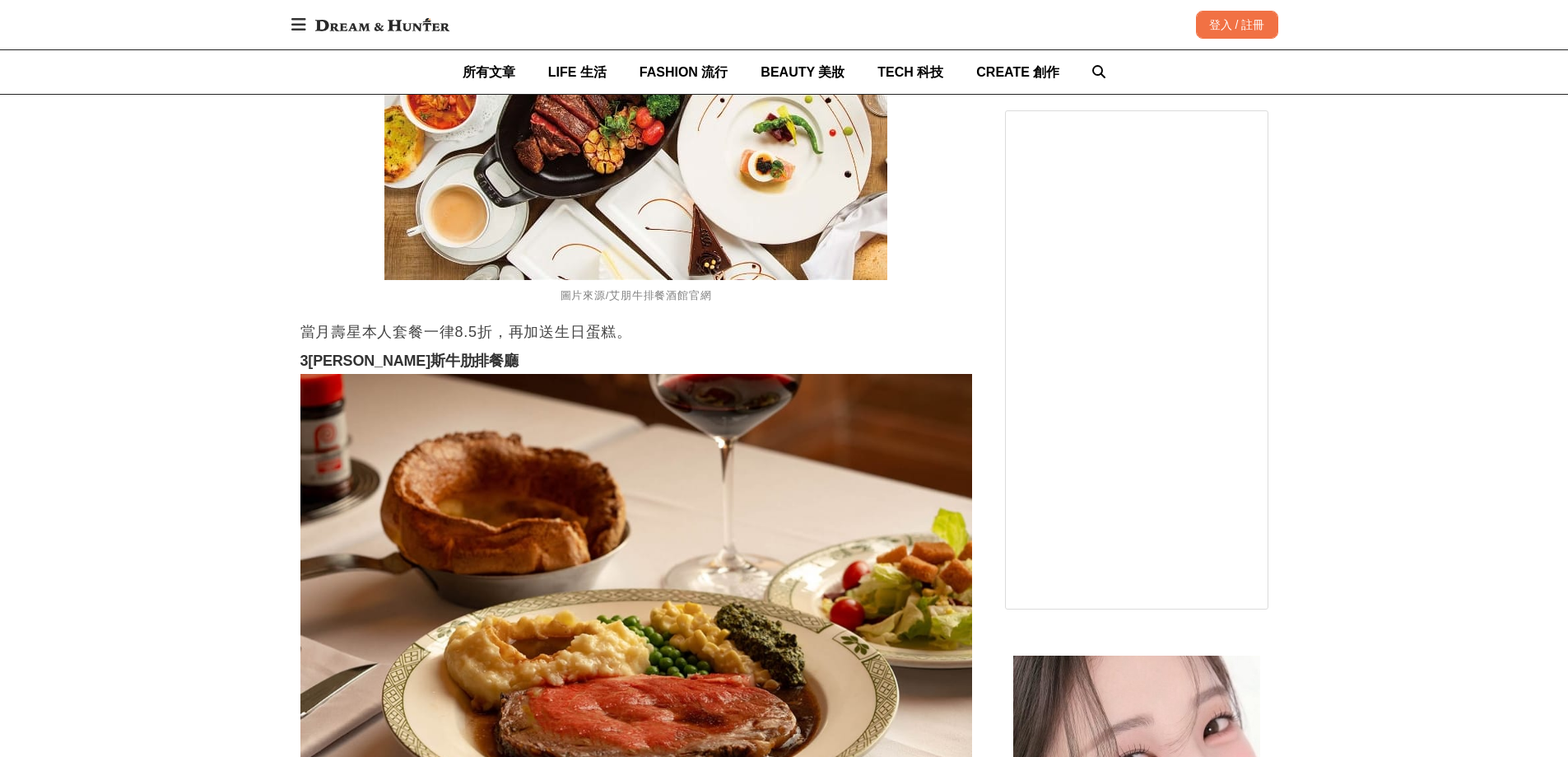
scroll to position [11610, 0]
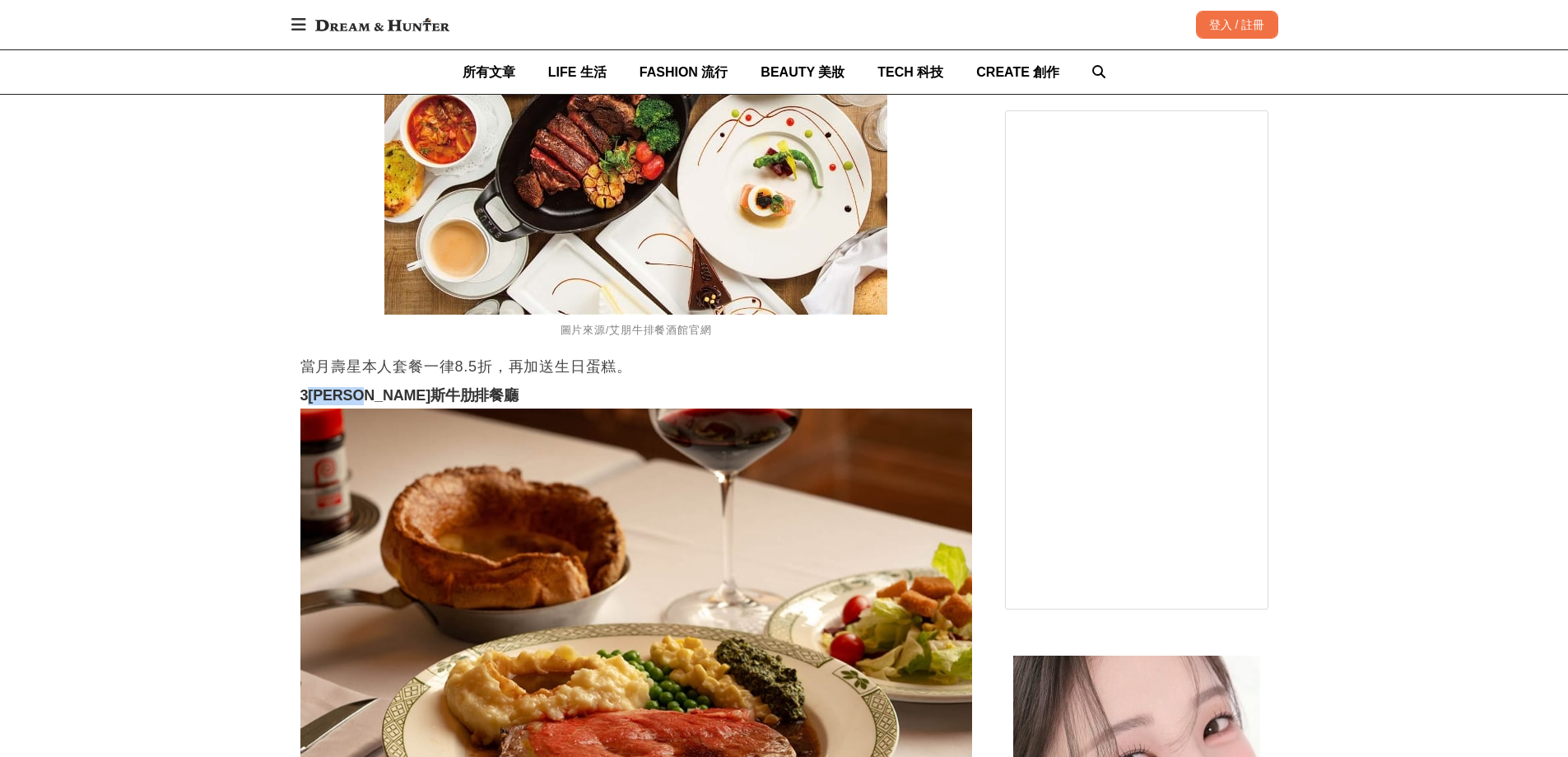
drag, startPoint x: 309, startPoint y: 402, endPoint x: 396, endPoint y: 395, distance: 87.3
click at [396, 395] on strong "3[PERSON_NAME]斯牛肋排餐廳" at bounding box center [409, 395] width 218 height 16
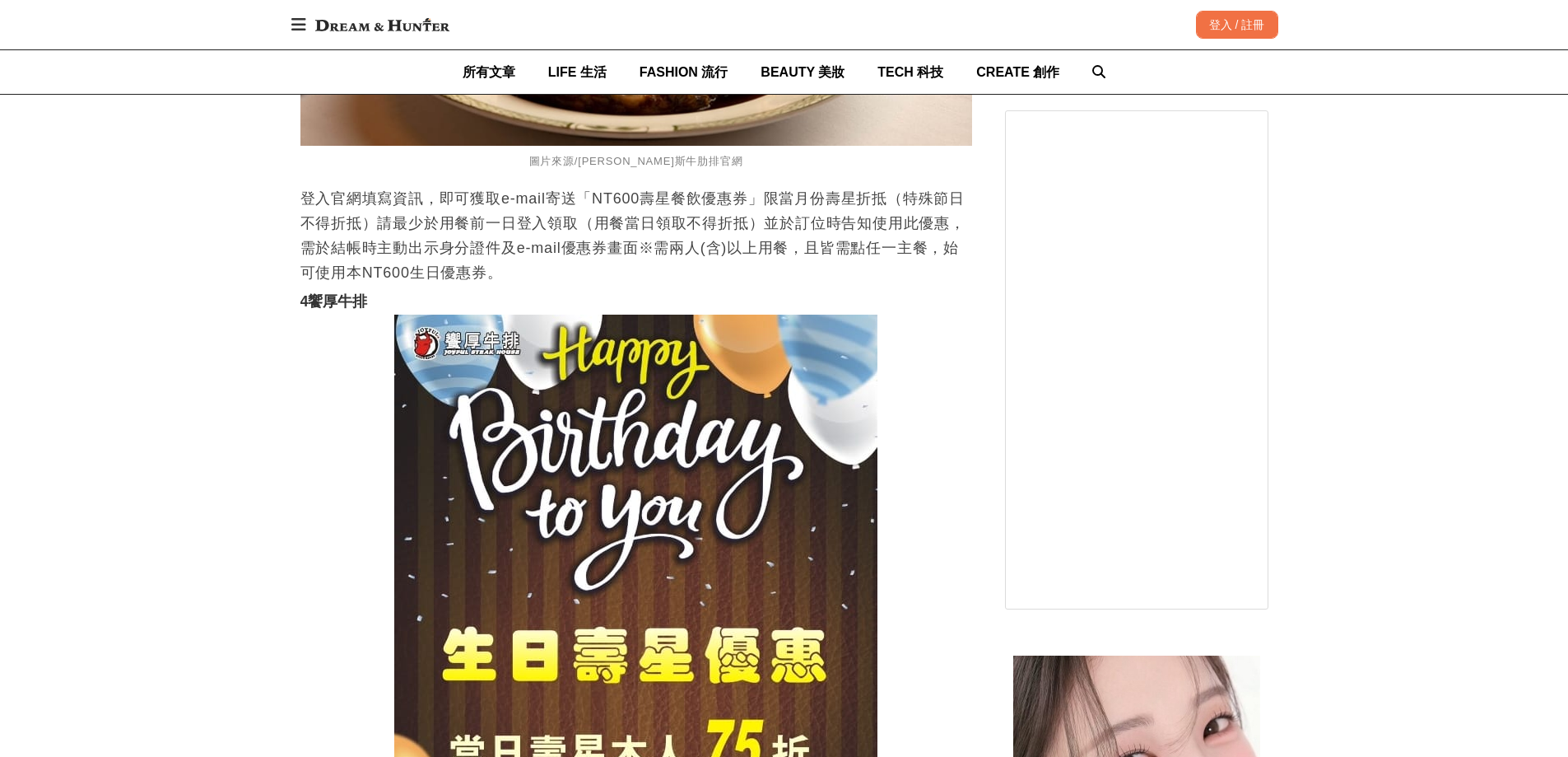
scroll to position [12598, 0]
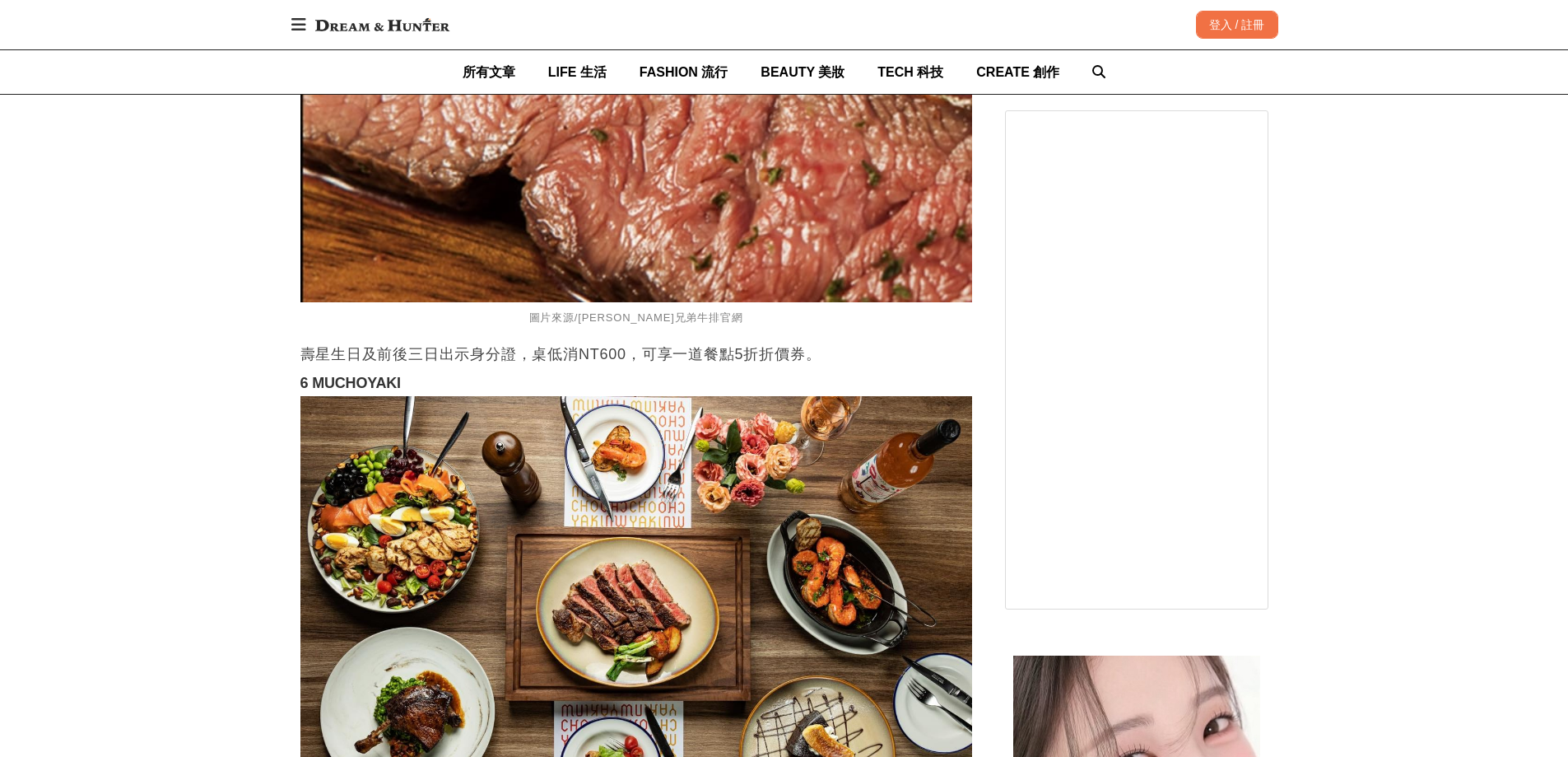
scroll to position [13751, 0]
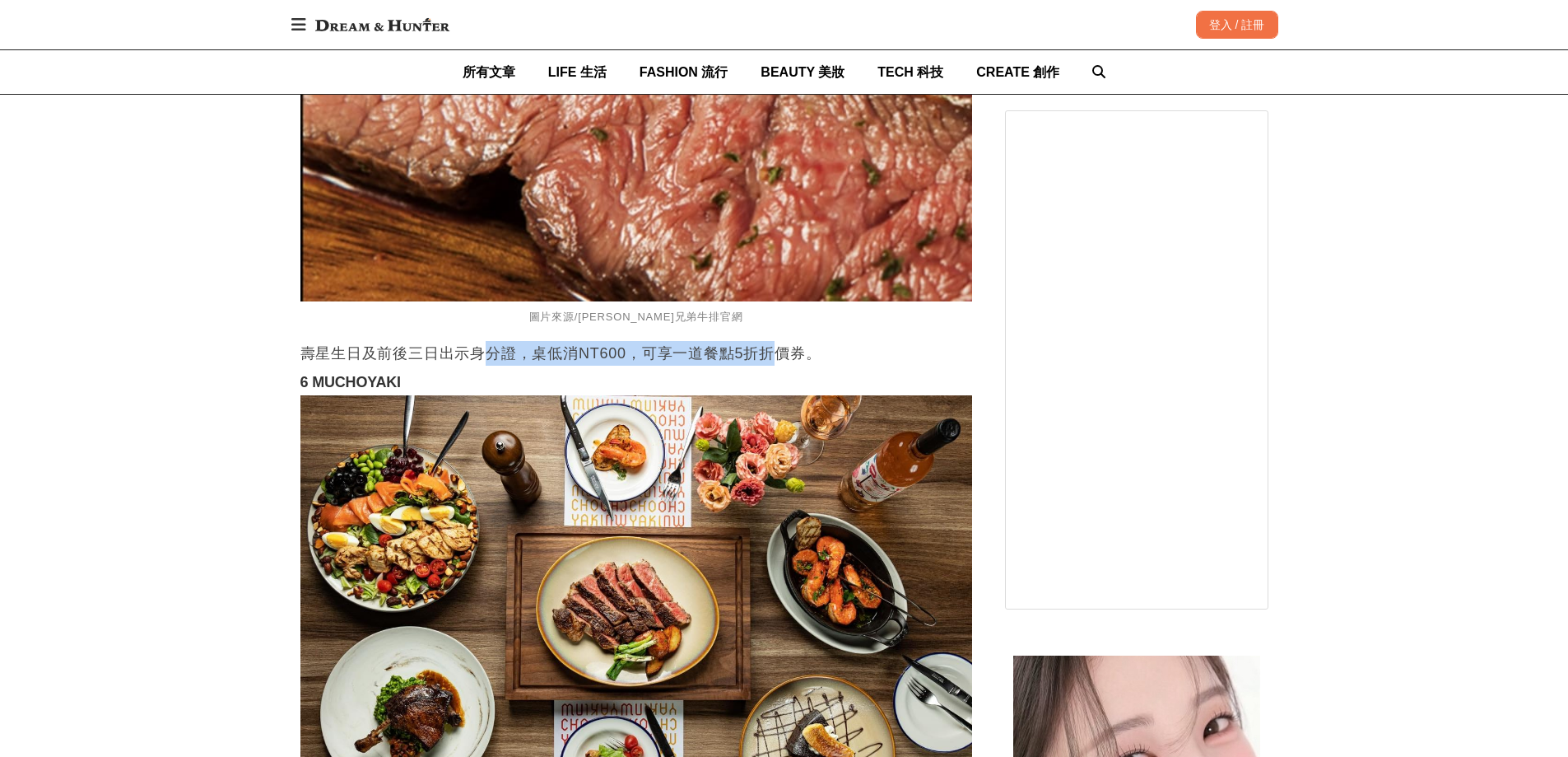
drag, startPoint x: 487, startPoint y: 351, endPoint x: 770, endPoint y: 349, distance: 283.0
click at [778, 349] on p "壽星生日及前後三日出示身分證，桌低消NT600，可享一道餐點5折折價券。" at bounding box center [636, 353] width 672 height 25
click at [721, 360] on p "壽星生日及前後三日出示身分證，桌低消NT600，可享一道餐點5折折價券。" at bounding box center [636, 353] width 672 height 25
drag, startPoint x: 699, startPoint y: 364, endPoint x: 381, endPoint y: 345, distance: 318.6
click at [381, 345] on p "壽星生日及前後三日出示身分證，桌低消NT600，可享一道餐點5折折價券。" at bounding box center [636, 353] width 672 height 25
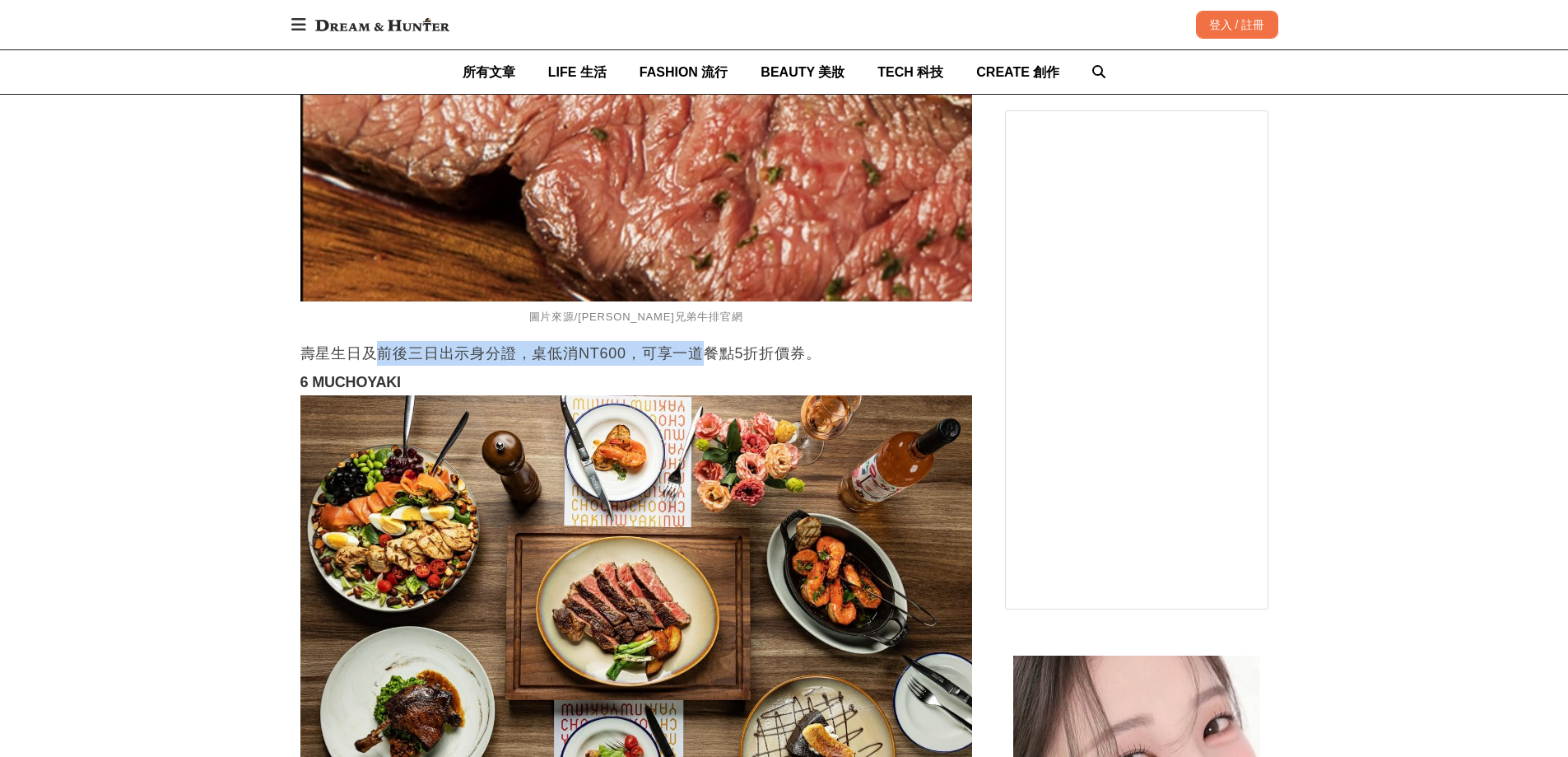
click at [381, 345] on p "壽星生日及前後三日出示身分證，桌低消NT600，可享一道餐點5折折價券。" at bounding box center [636, 353] width 672 height 25
drag, startPoint x: 381, startPoint y: 345, endPoint x: 776, endPoint y: 358, distance: 395.2
click at [776, 358] on p "壽星生日及前後三日出示身分證，桌低消NT600，可享一道餐點5折折價券。" at bounding box center [636, 353] width 672 height 25
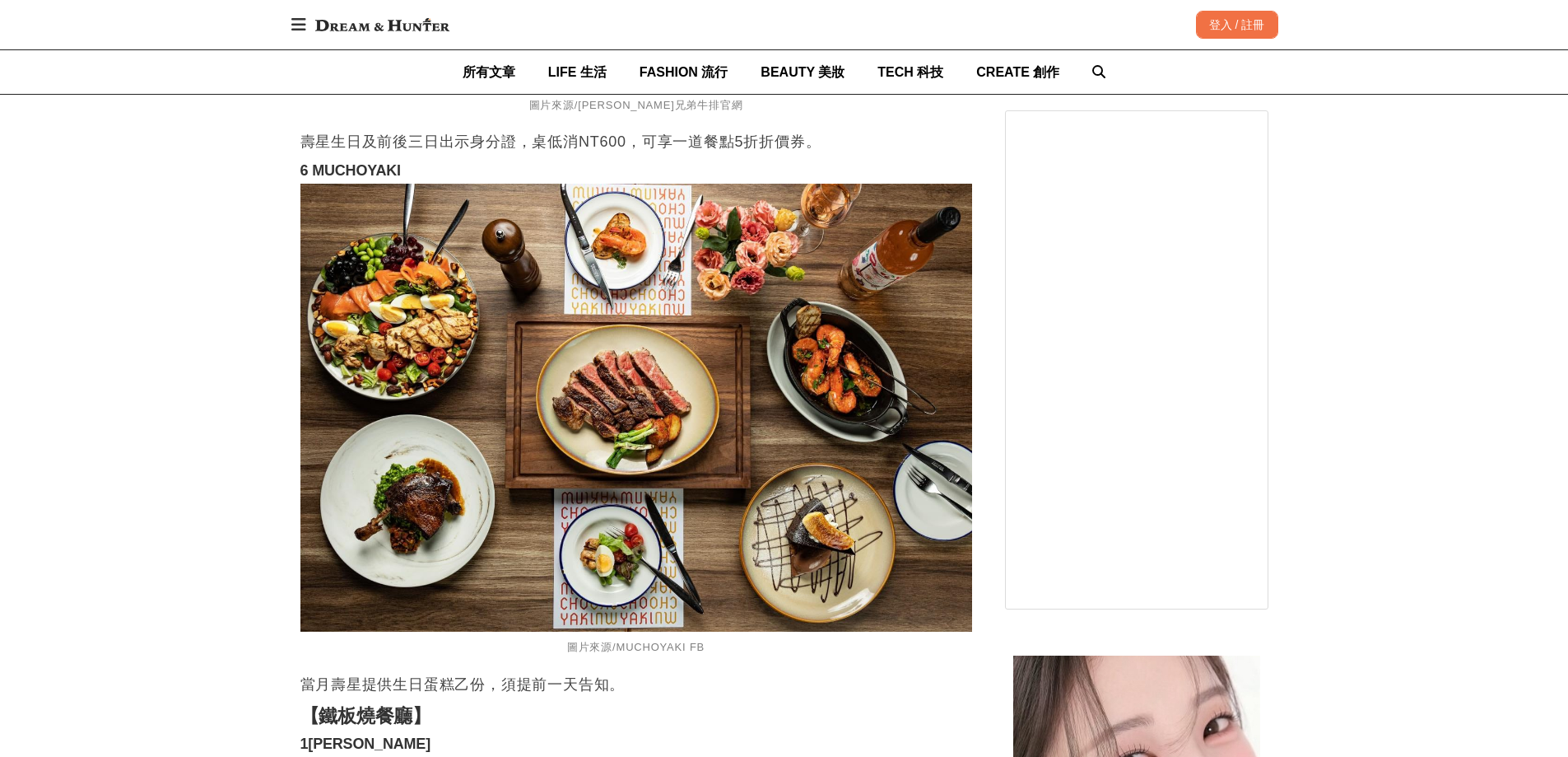
scroll to position [13916, 0]
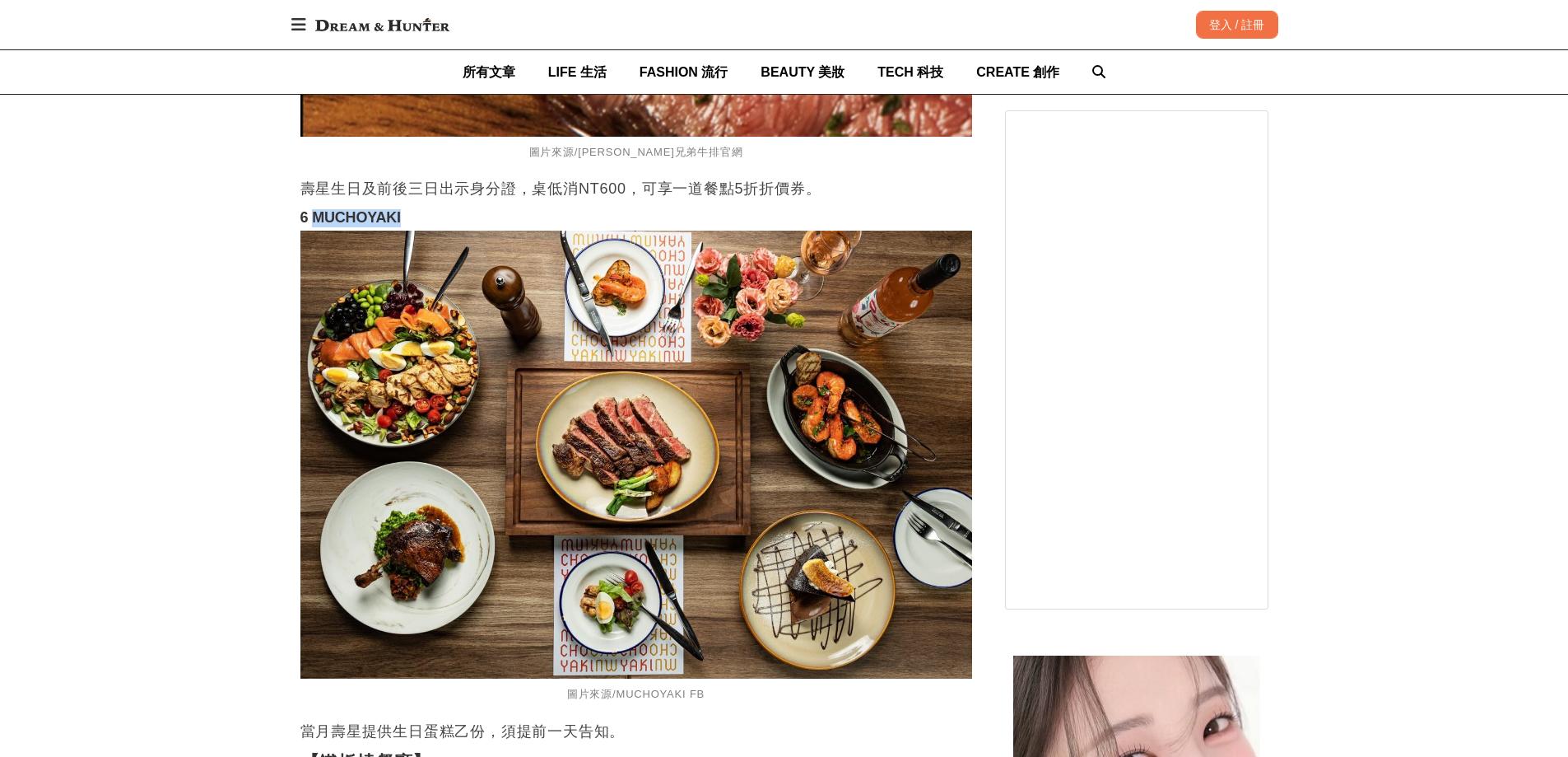
drag, startPoint x: 312, startPoint y: 218, endPoint x: 412, endPoint y: 225, distance: 100.2
click at [412, 225] on h3 "6 MUCHOYAKI" at bounding box center [636, 218] width 672 height 18
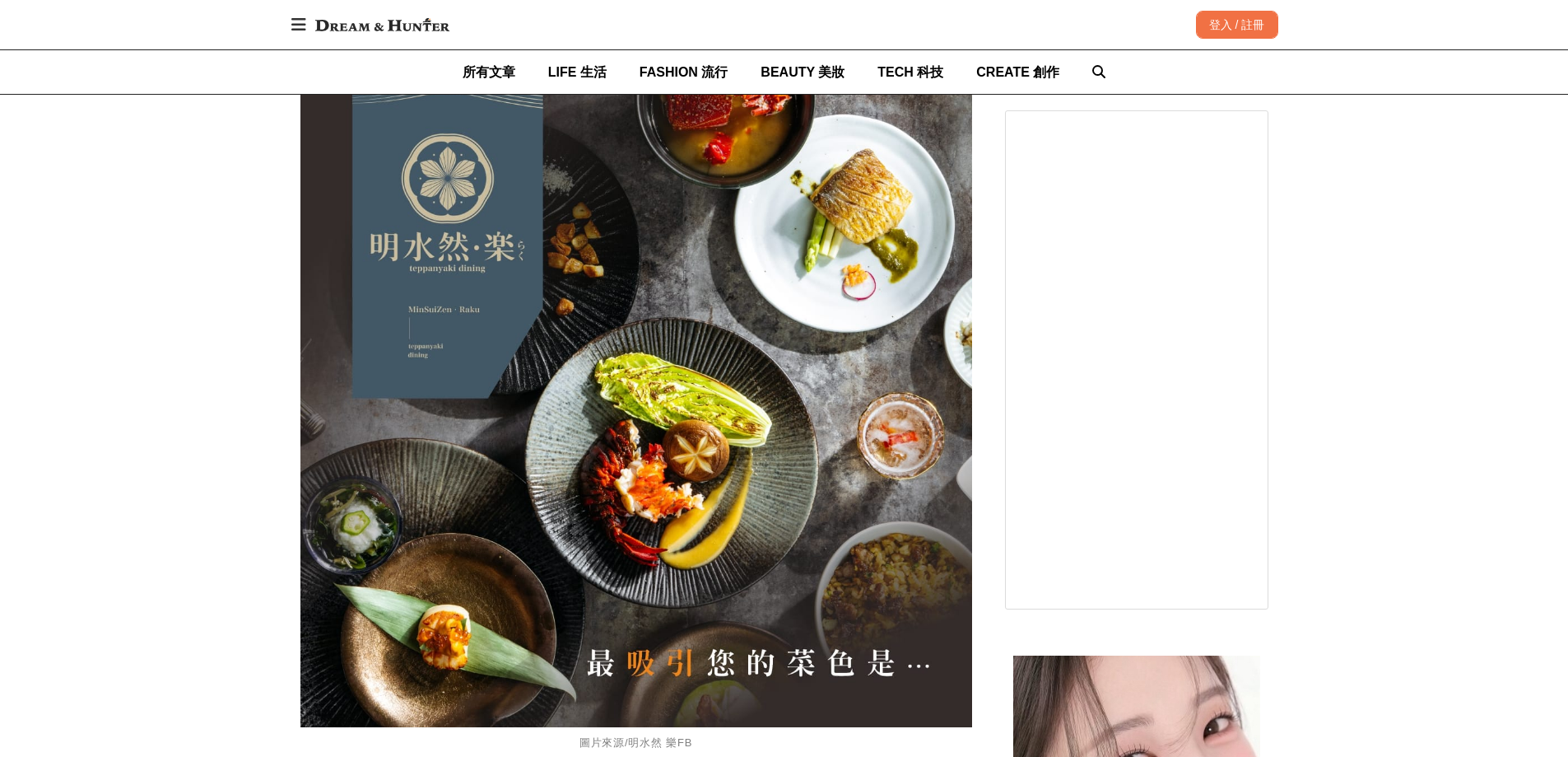
scroll to position [15233, 0]
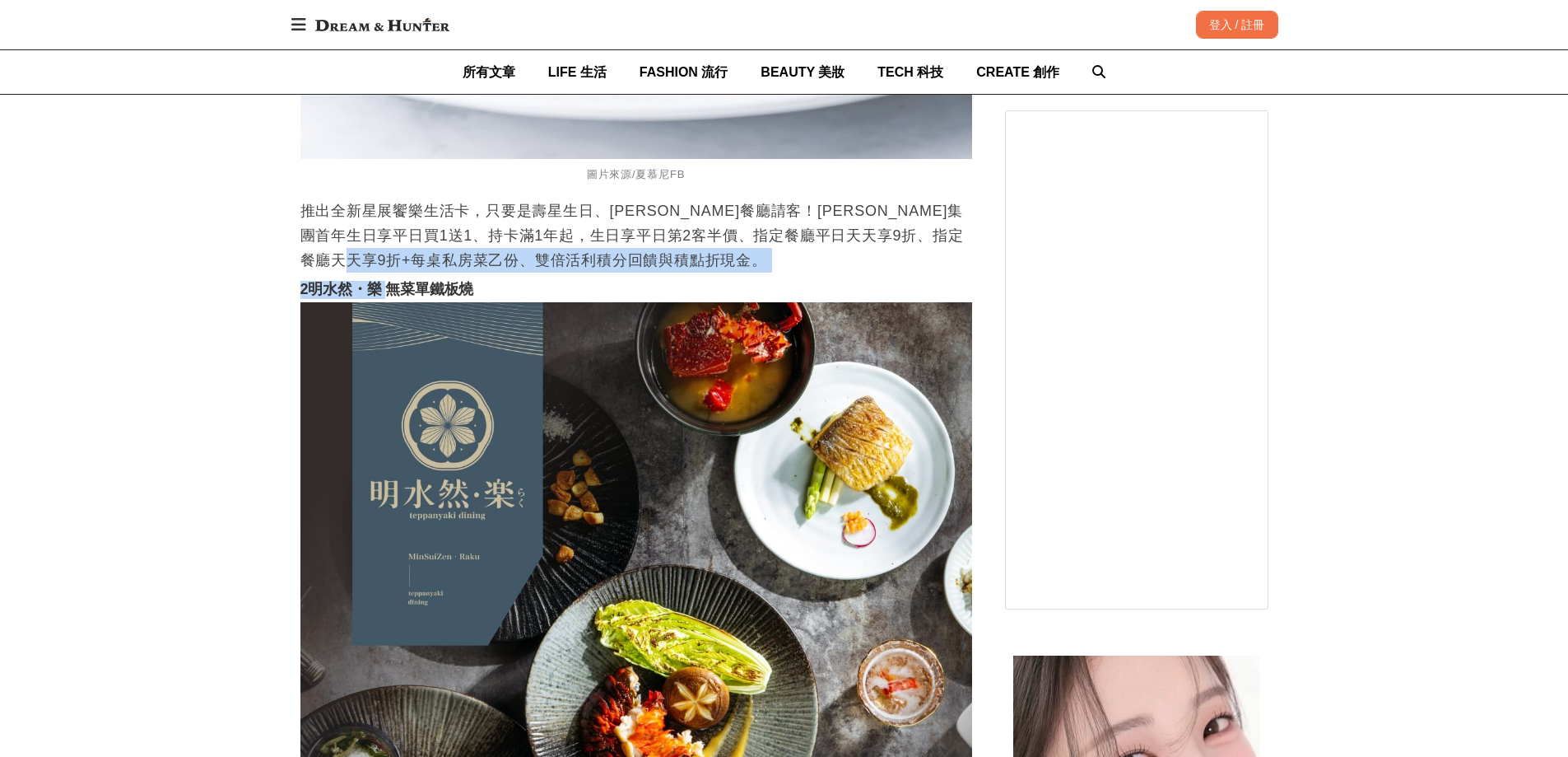
drag, startPoint x: 384, startPoint y: 284, endPoint x: 462, endPoint y: 273, distance: 78.8
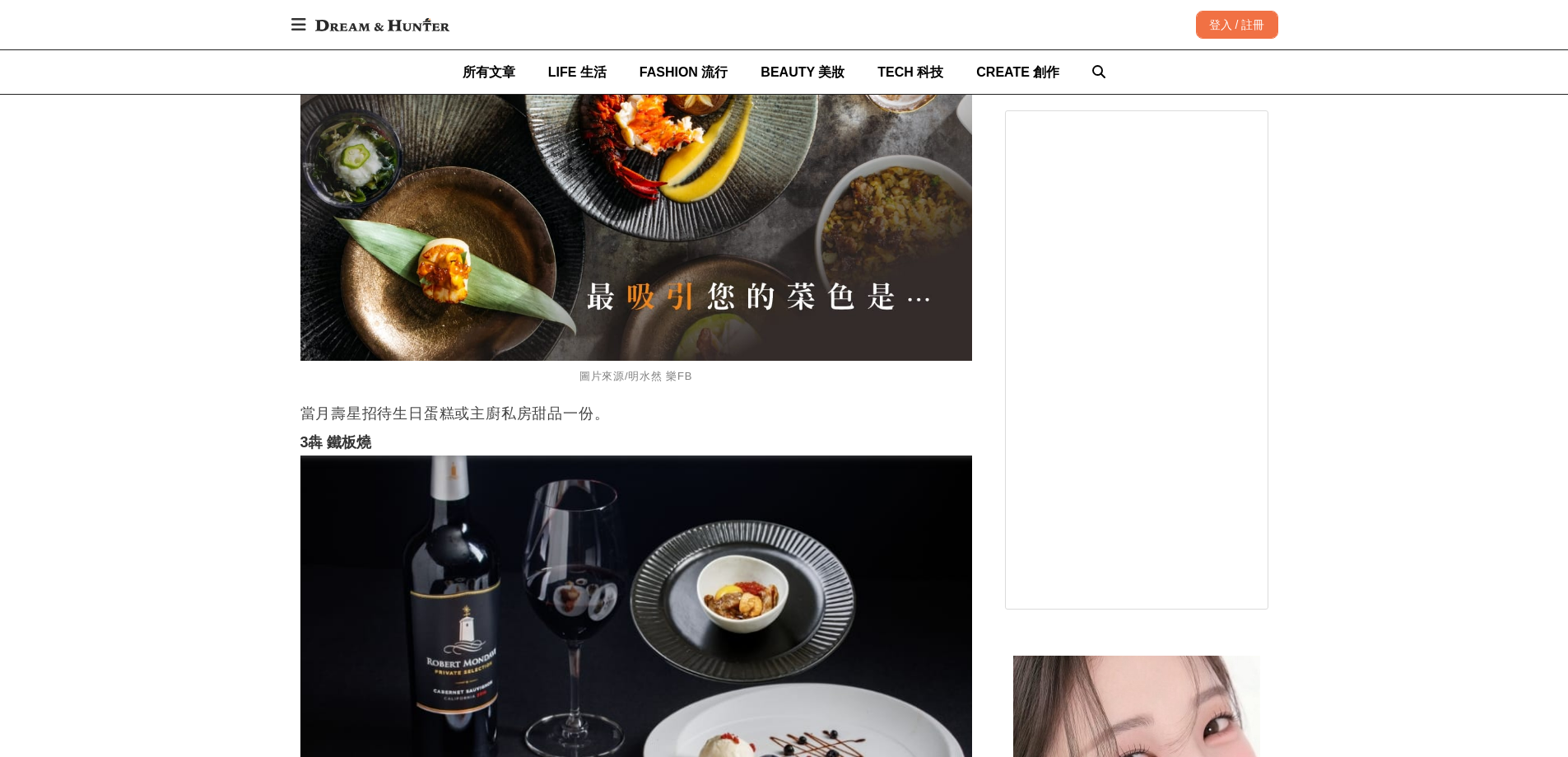
scroll to position [16057, 0]
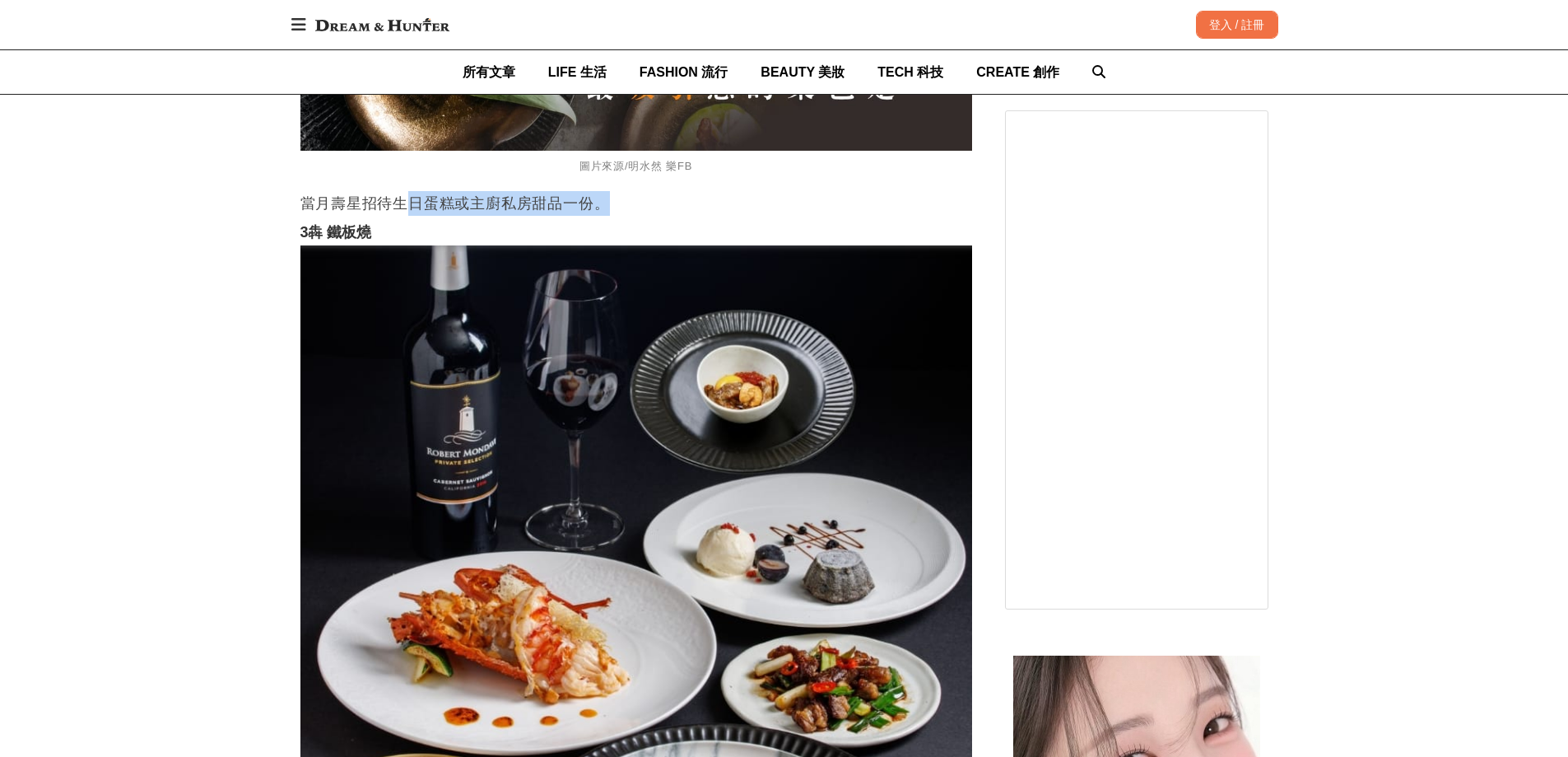
drag, startPoint x: 401, startPoint y: 205, endPoint x: 608, endPoint y: 185, distance: 208.0
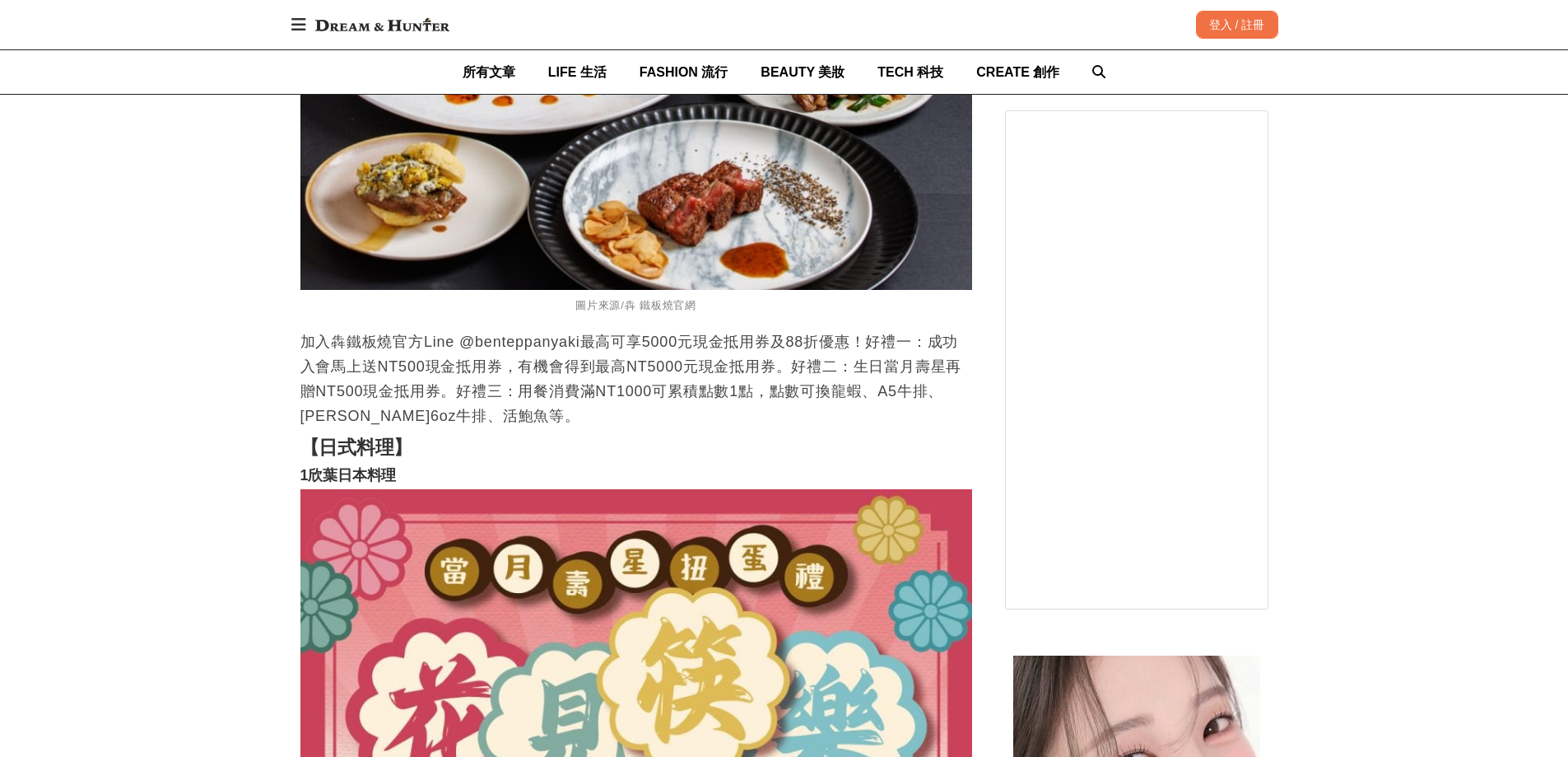
scroll to position [16880, 0]
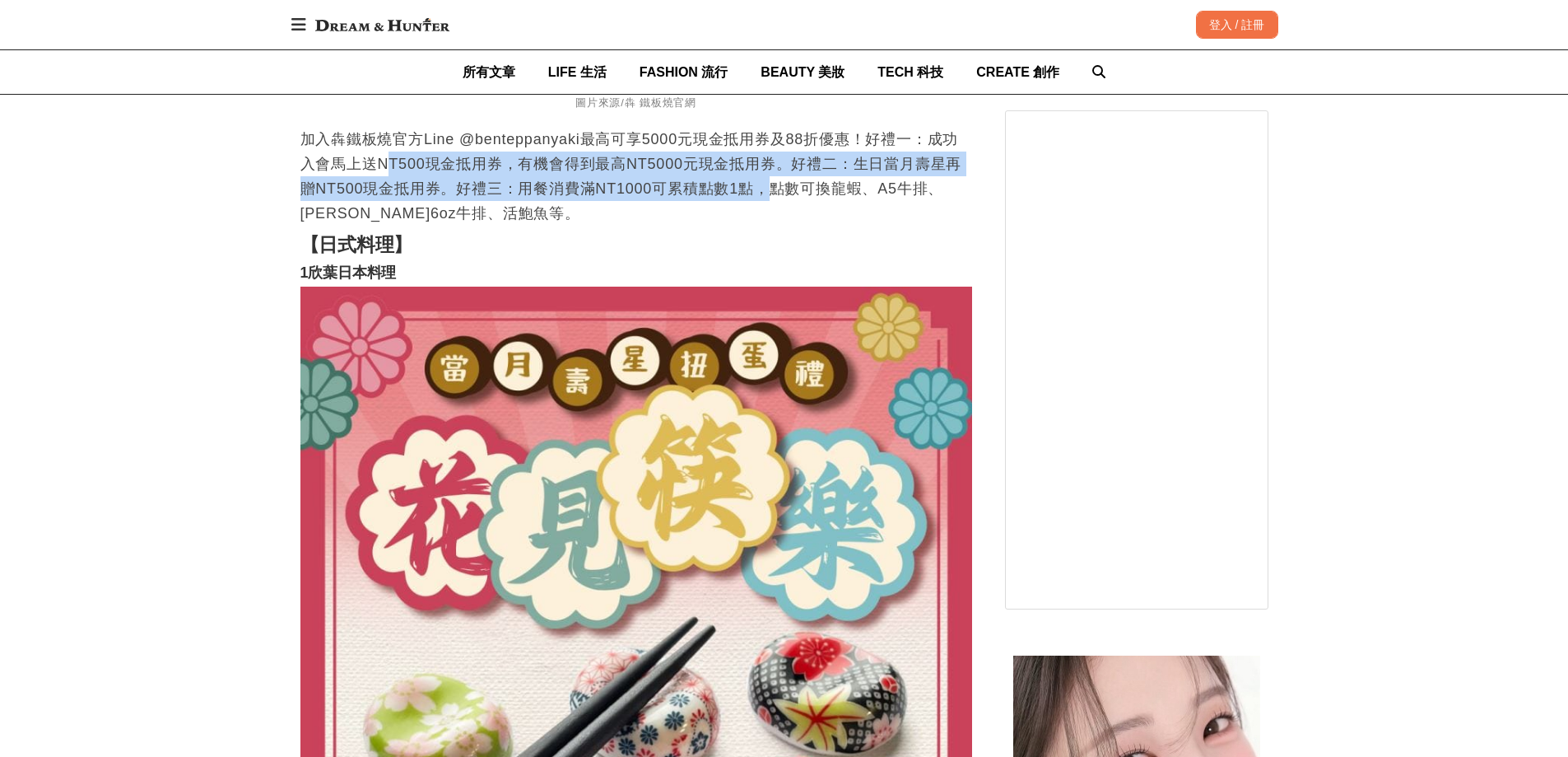
drag, startPoint x: 383, startPoint y: 153, endPoint x: 770, endPoint y: 202, distance: 390.1
click at [770, 202] on p "加入犇鐵板燒官方Line @benteppanyaki最高可享5000元現金抵用券及88折優惠！好禮一：成功入會馬上送NT500現金抵用券，有機會得到最高NT…" at bounding box center [636, 176] width 672 height 99
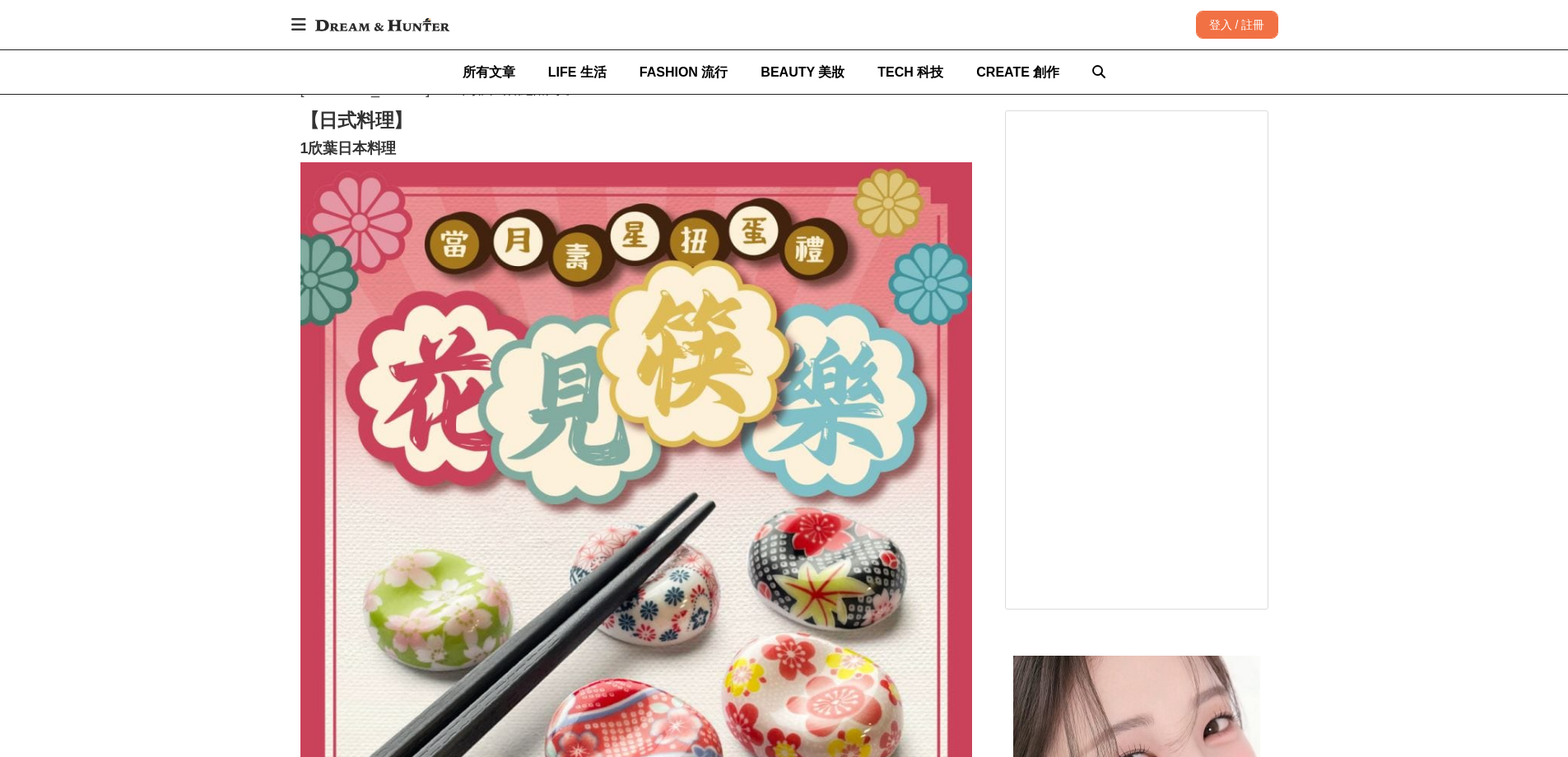
scroll to position [16962, 0]
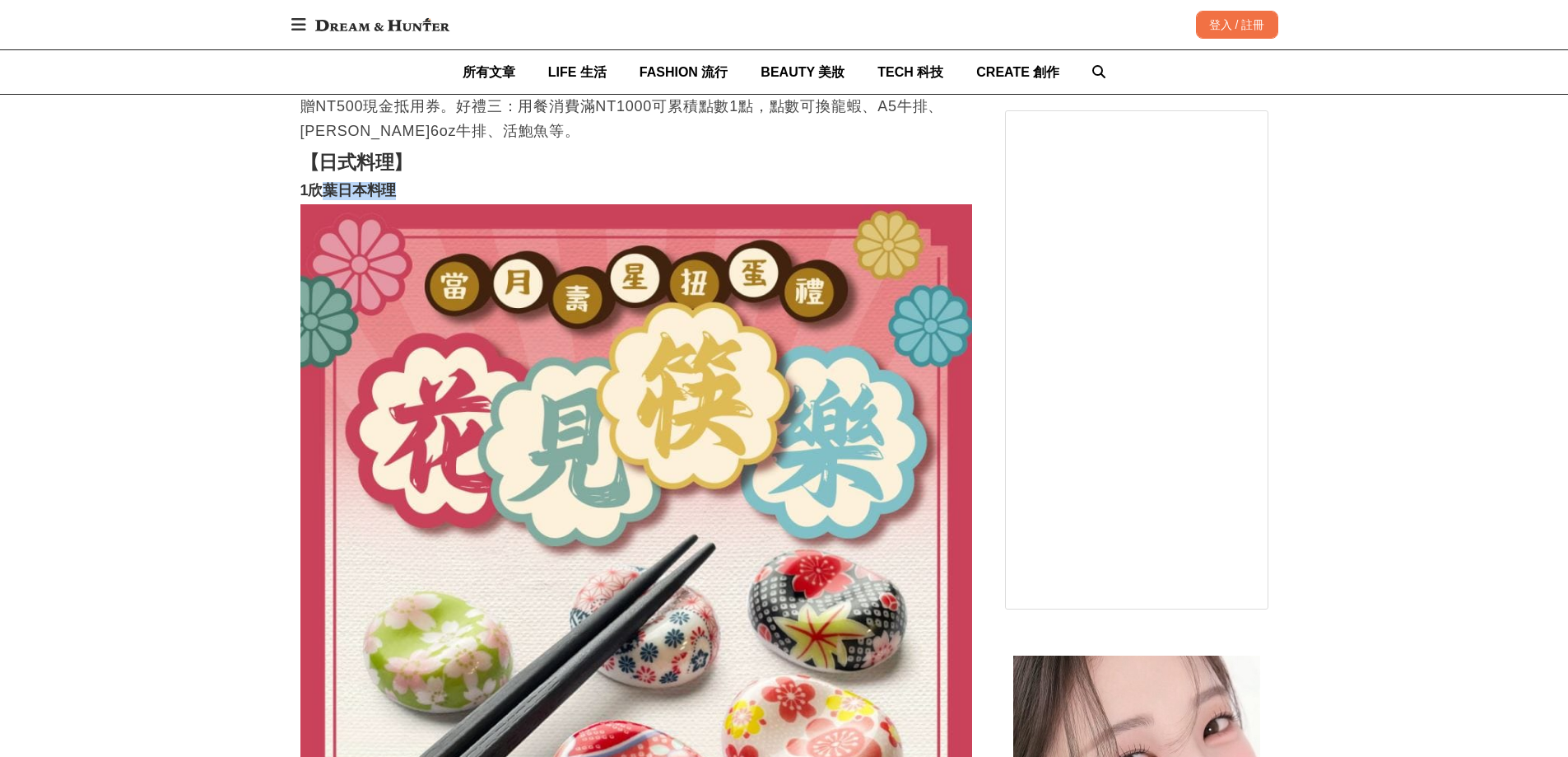
drag, startPoint x: 327, startPoint y: 197, endPoint x: 429, endPoint y: 188, distance: 102.4
click at [429, 188] on h3 "1欣葉日本料理" at bounding box center [636, 191] width 672 height 18
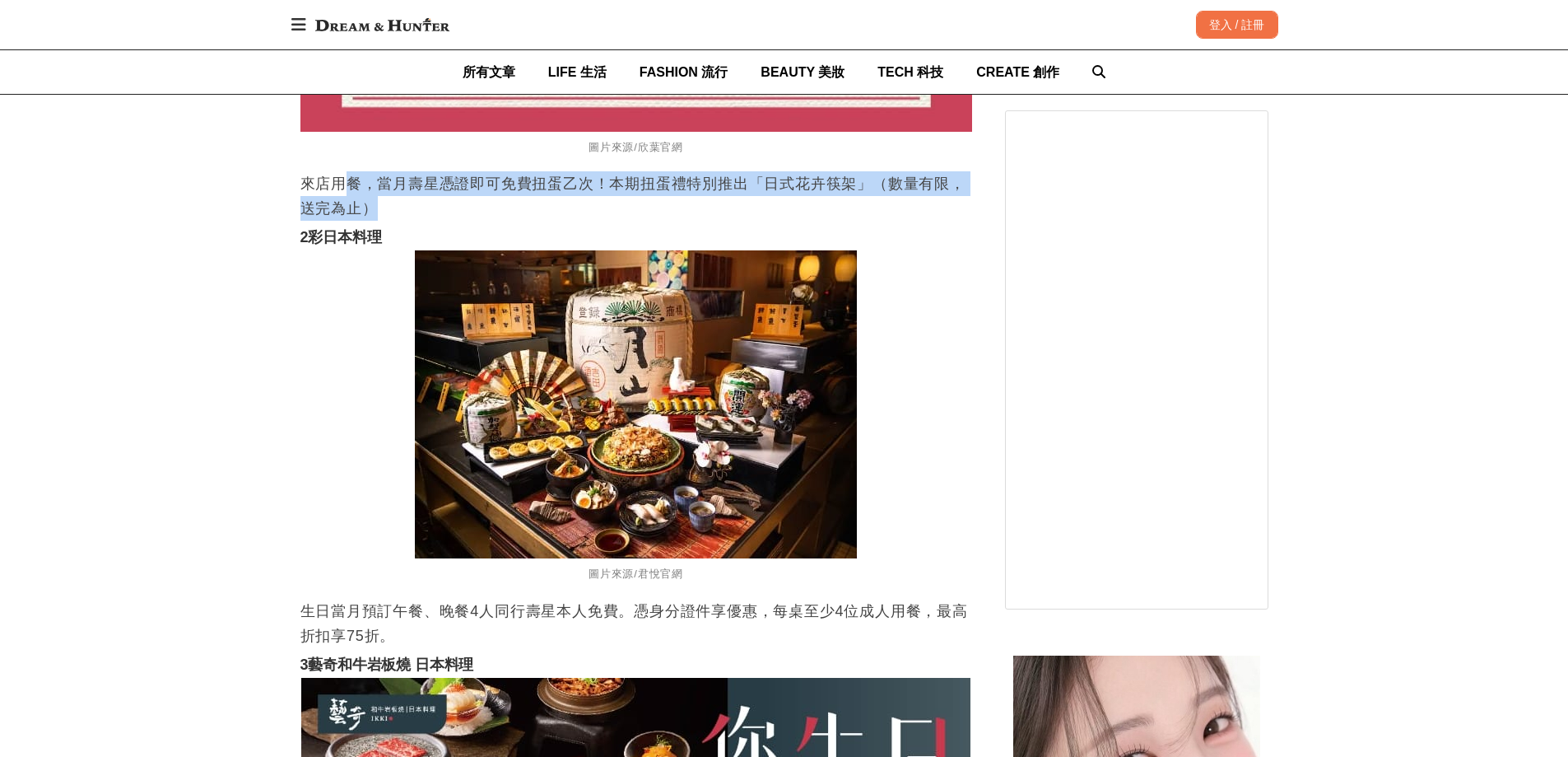
drag, startPoint x: 343, startPoint y: 195, endPoint x: 523, endPoint y: 214, distance: 181.0
click at [520, 199] on p "來店用餐，當月壽星憑證即可免費扭蛋乙次！本期扭蛋禮特別推出「日式花卉筷架」（數量有限，送完為止）" at bounding box center [636, 195] width 672 height 49
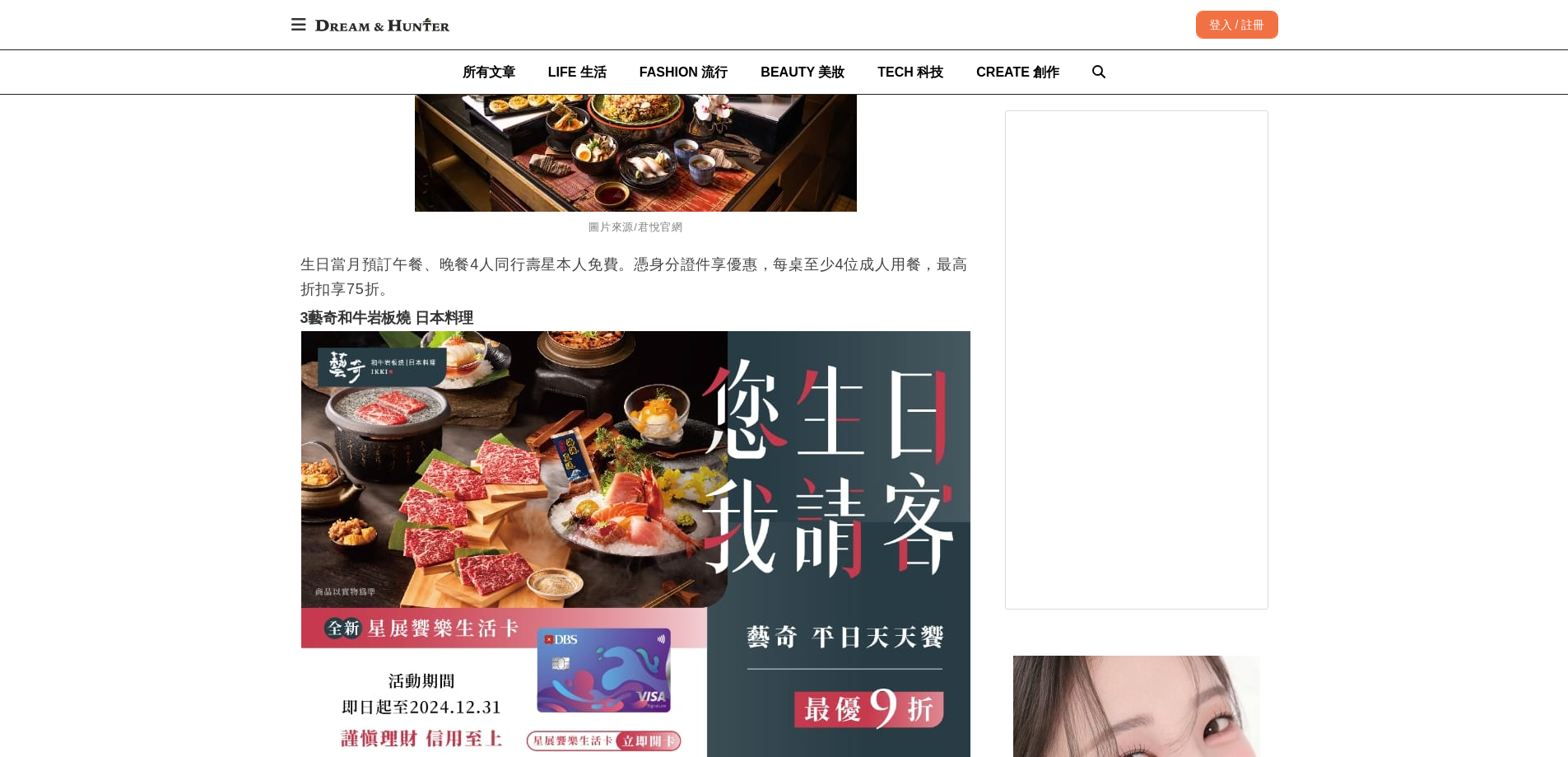
scroll to position [18361, 0]
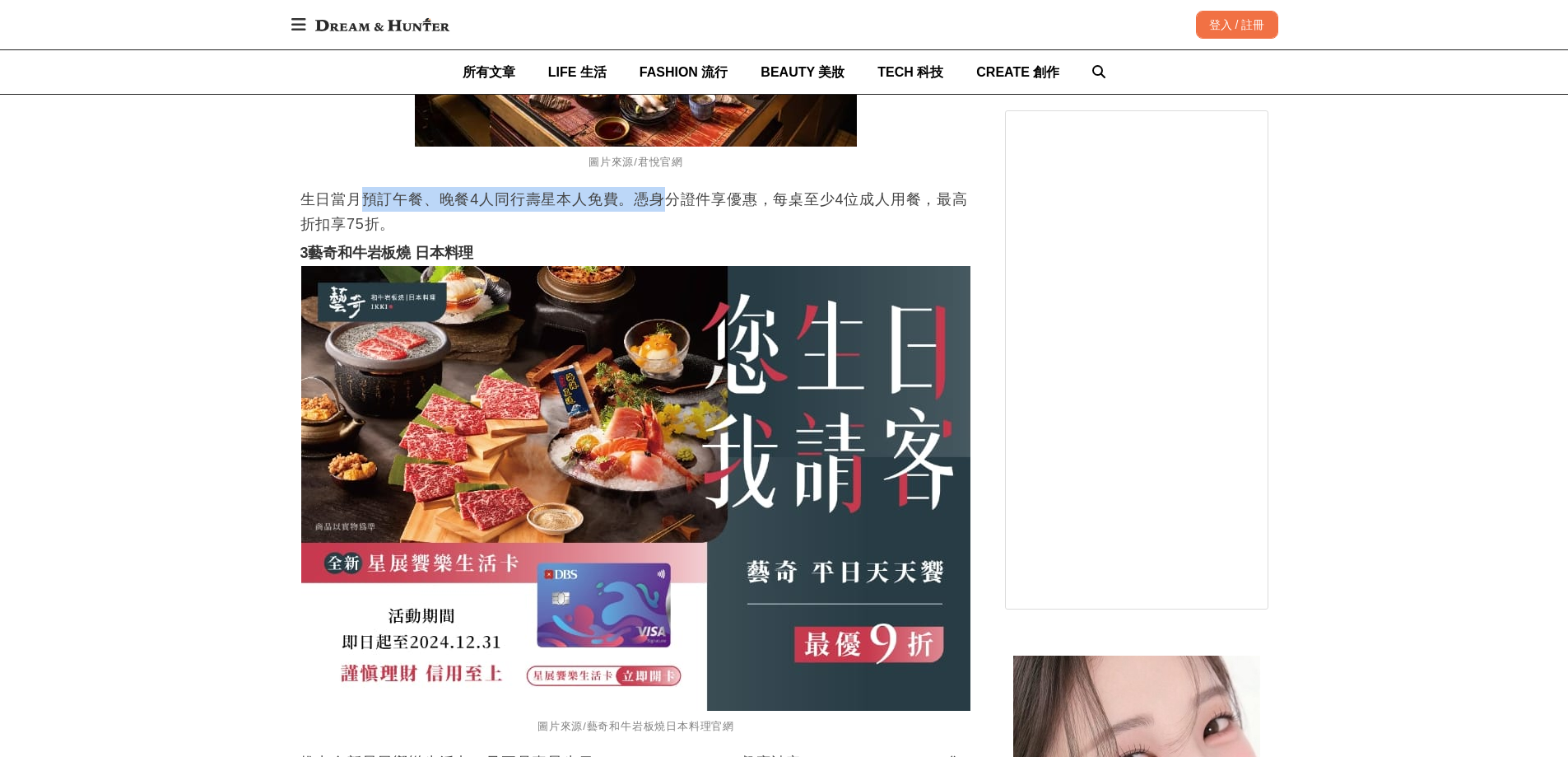
drag, startPoint x: 361, startPoint y: 184, endPoint x: 663, endPoint y: 208, distance: 303.0
click at [663, 208] on p "生日當月預訂午餐、晚餐4人同行壽星本人免費。憑身分證件享優惠，每桌至少4位成人用餐，最高折扣享75折。" at bounding box center [636, 211] width 672 height 49
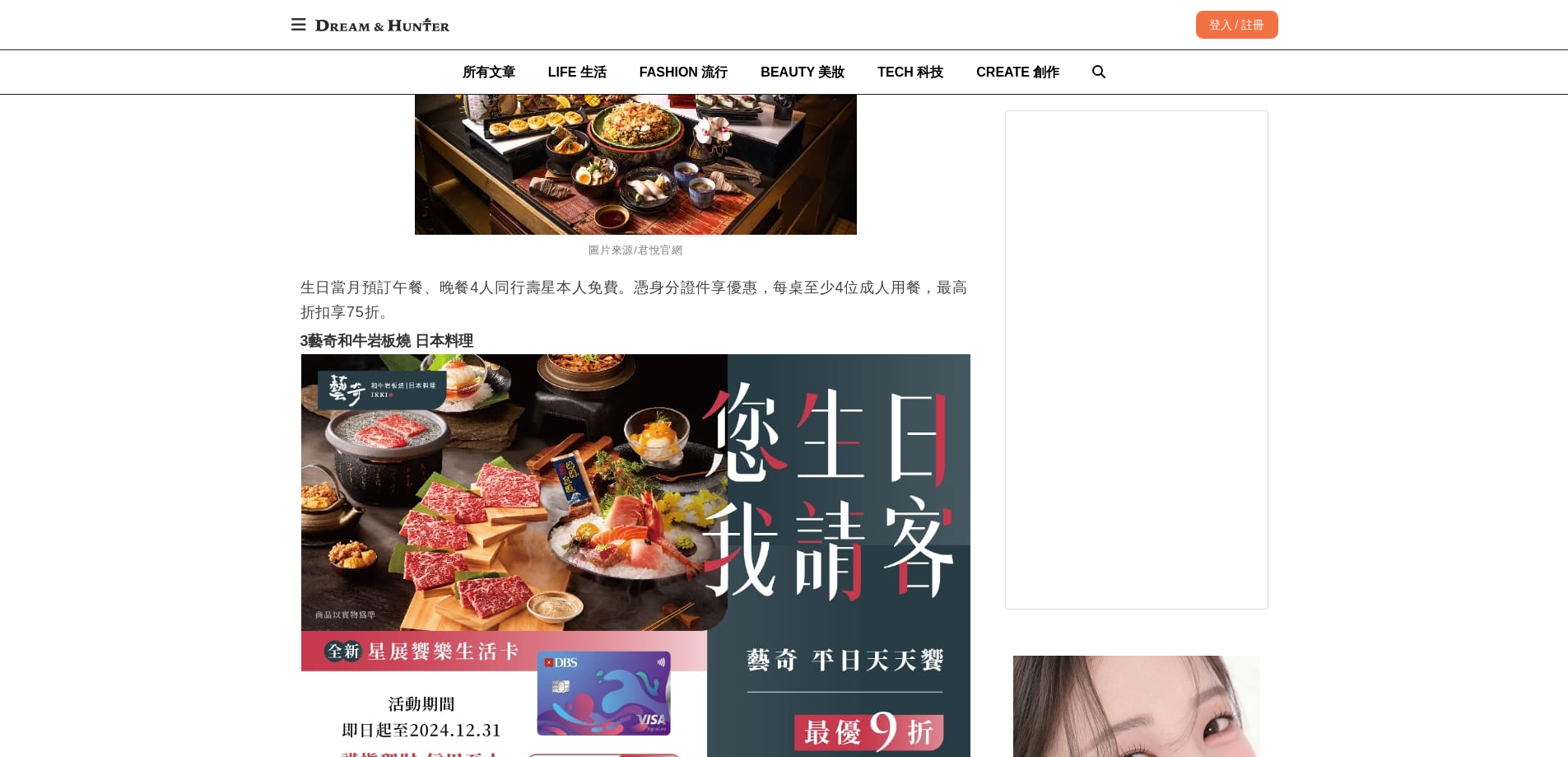
scroll to position [18115, 0]
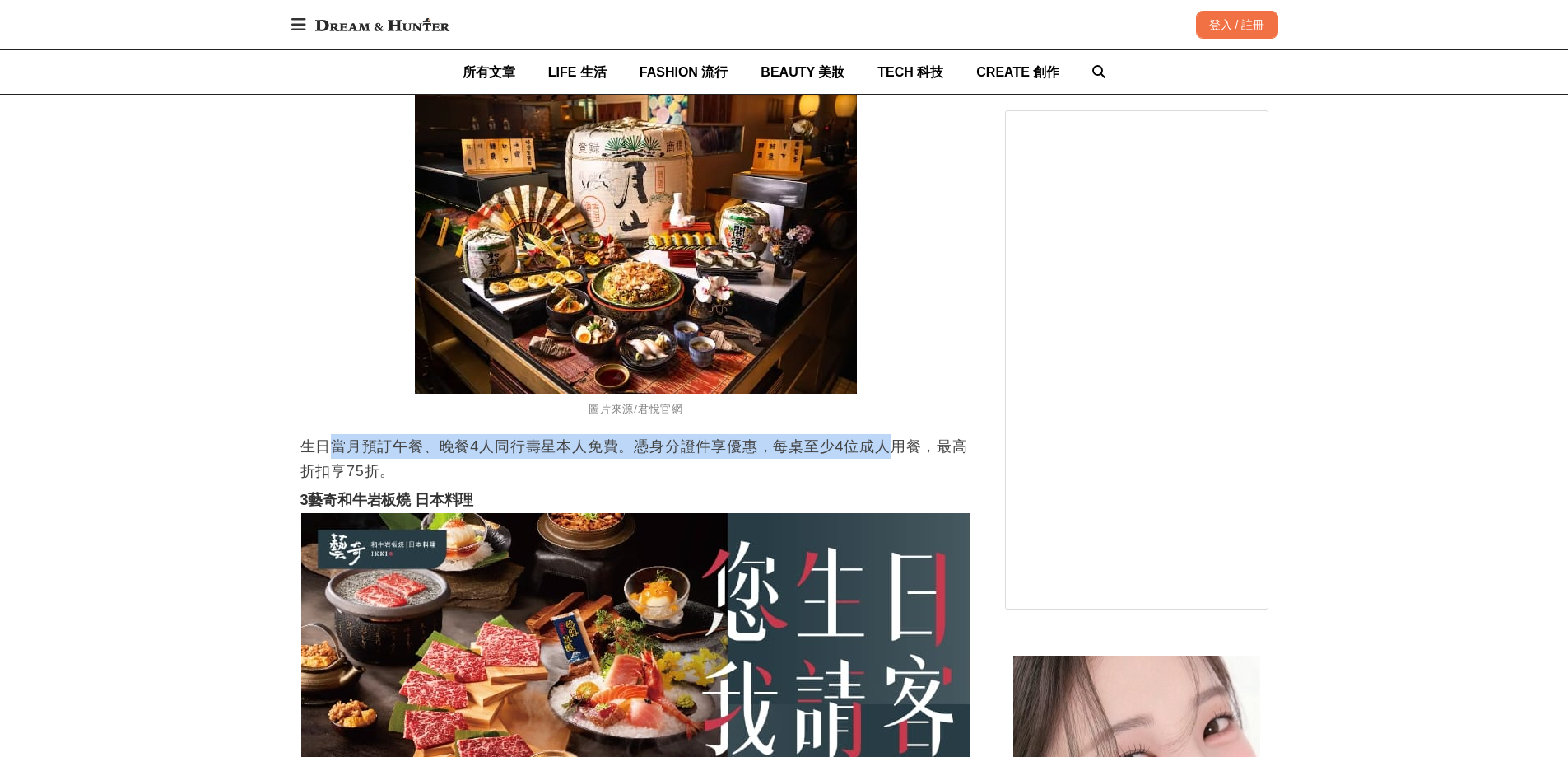
drag, startPoint x: 330, startPoint y: 448, endPoint x: 898, endPoint y: 442, distance: 568.0
click at [898, 442] on p "生日當月預訂午餐、晚餐4人同行壽星本人免費。憑身分證件享優惠，每桌至少4位成人用餐，最高折扣享75折。" at bounding box center [636, 459] width 672 height 49
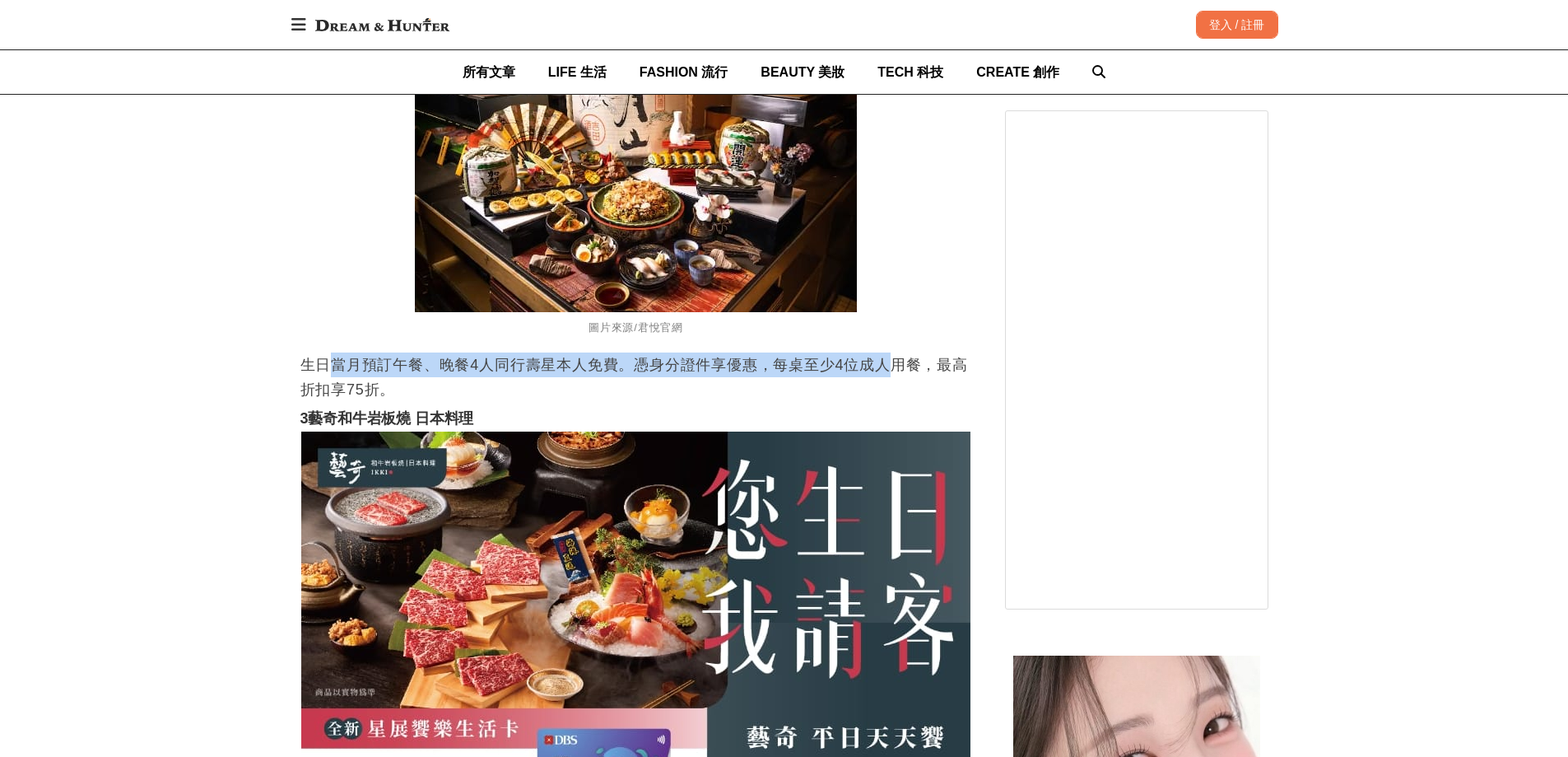
scroll to position [18197, 0]
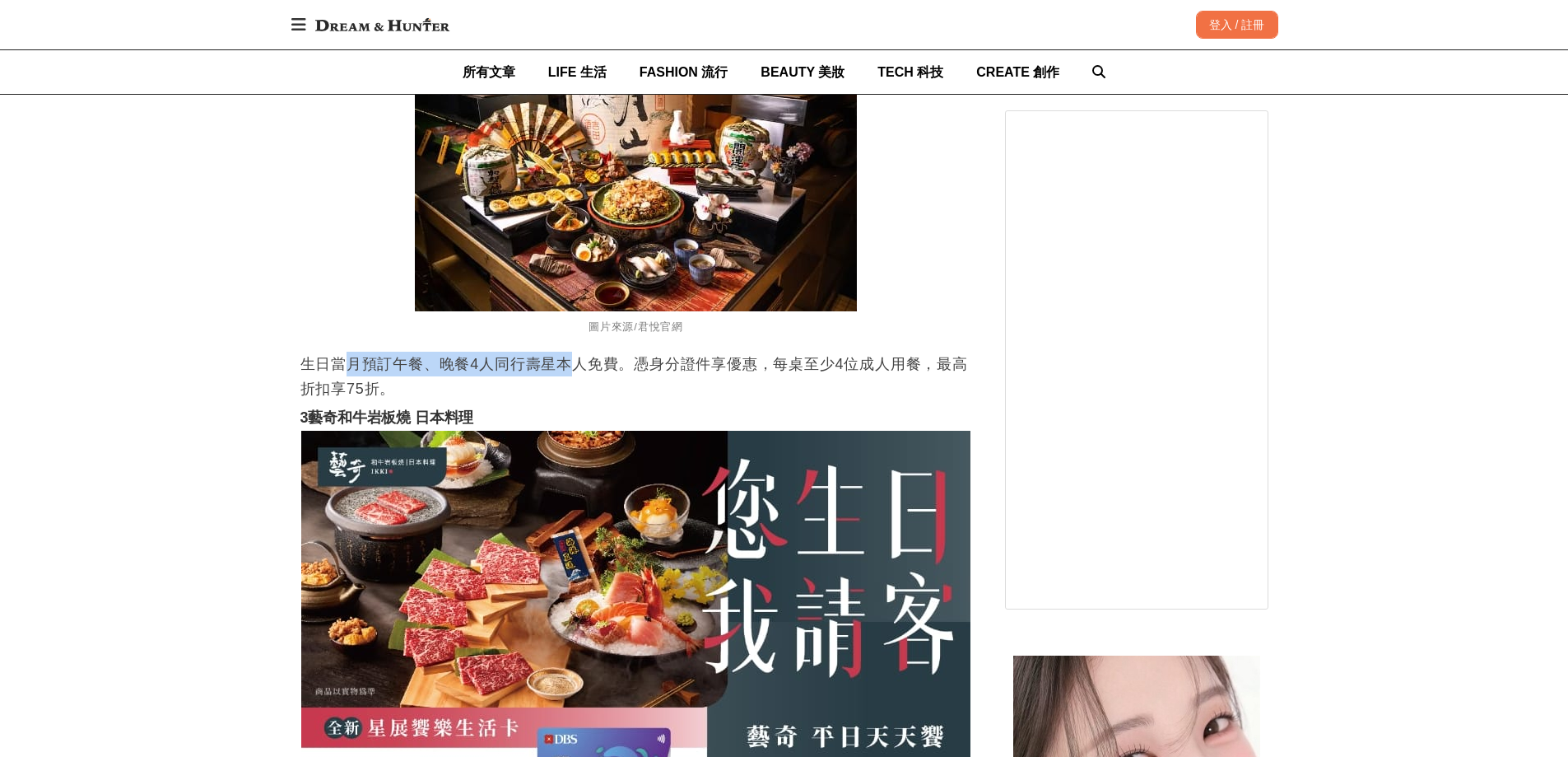
drag, startPoint x: 351, startPoint y: 362, endPoint x: 571, endPoint y: 368, distance: 220.1
click at [571, 368] on p "生日當月預訂午餐、晚餐4人同行壽星本人免費。憑身分證件享優惠，每桌至少4位成人用餐，最高折扣享75折。" at bounding box center [636, 376] width 672 height 49
drag, startPoint x: 505, startPoint y: 369, endPoint x: 656, endPoint y: 366, distance: 151.0
click at [656, 366] on p "生日當月預訂午餐、晚餐4人同行壽星本人免費。憑身分證件享優惠，每桌至少4位成人用餐，最高折扣享75折。" at bounding box center [636, 376] width 672 height 49
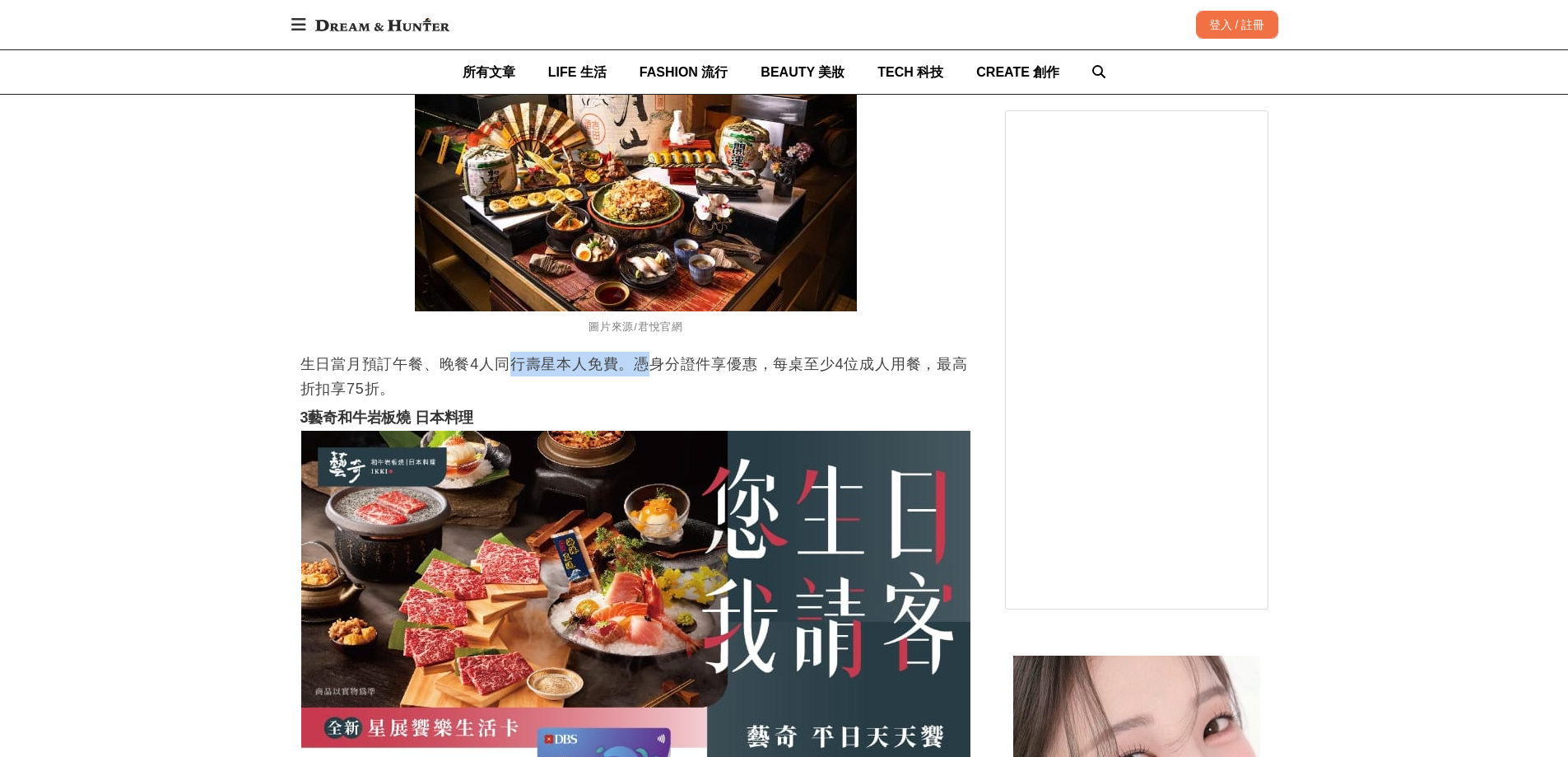
click at [656, 366] on p "生日當月預訂午餐、晚餐4人同行壽星本人免費。憑身分證件享優惠，每桌至少4位成人用餐，最高折扣享75折。" at bounding box center [636, 376] width 672 height 49
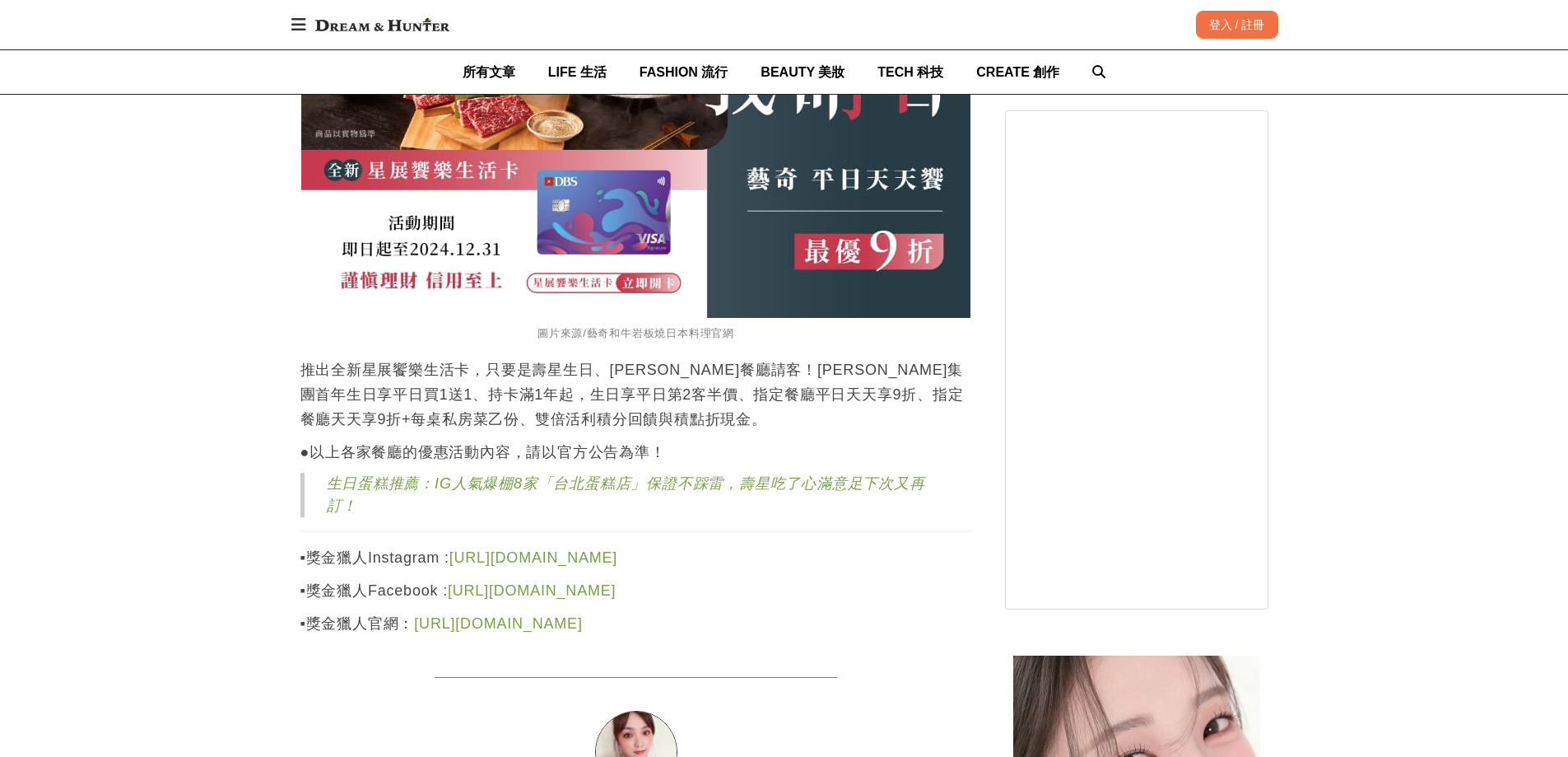
scroll to position [18691, 0]
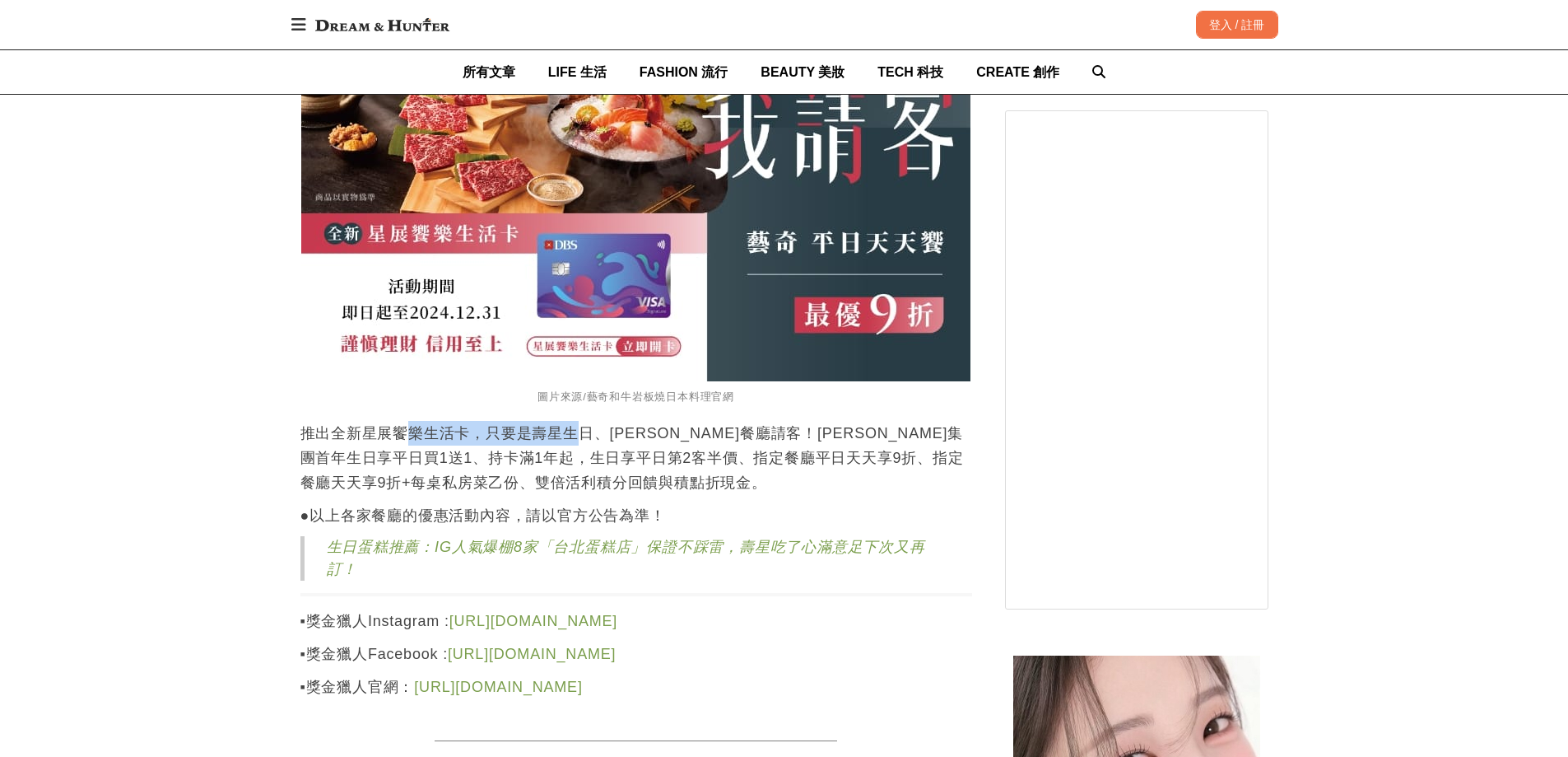
drag, startPoint x: 409, startPoint y: 436, endPoint x: 581, endPoint y: 447, distance: 172.4
click at [581, 447] on p "推出全新星展饗樂生活卡，只要是壽星生日、[PERSON_NAME]餐廳請客！[PERSON_NAME]集團首年生日享平日買1送1、持卡滿1年起，生日享平日第2…" at bounding box center [636, 458] width 672 height 75
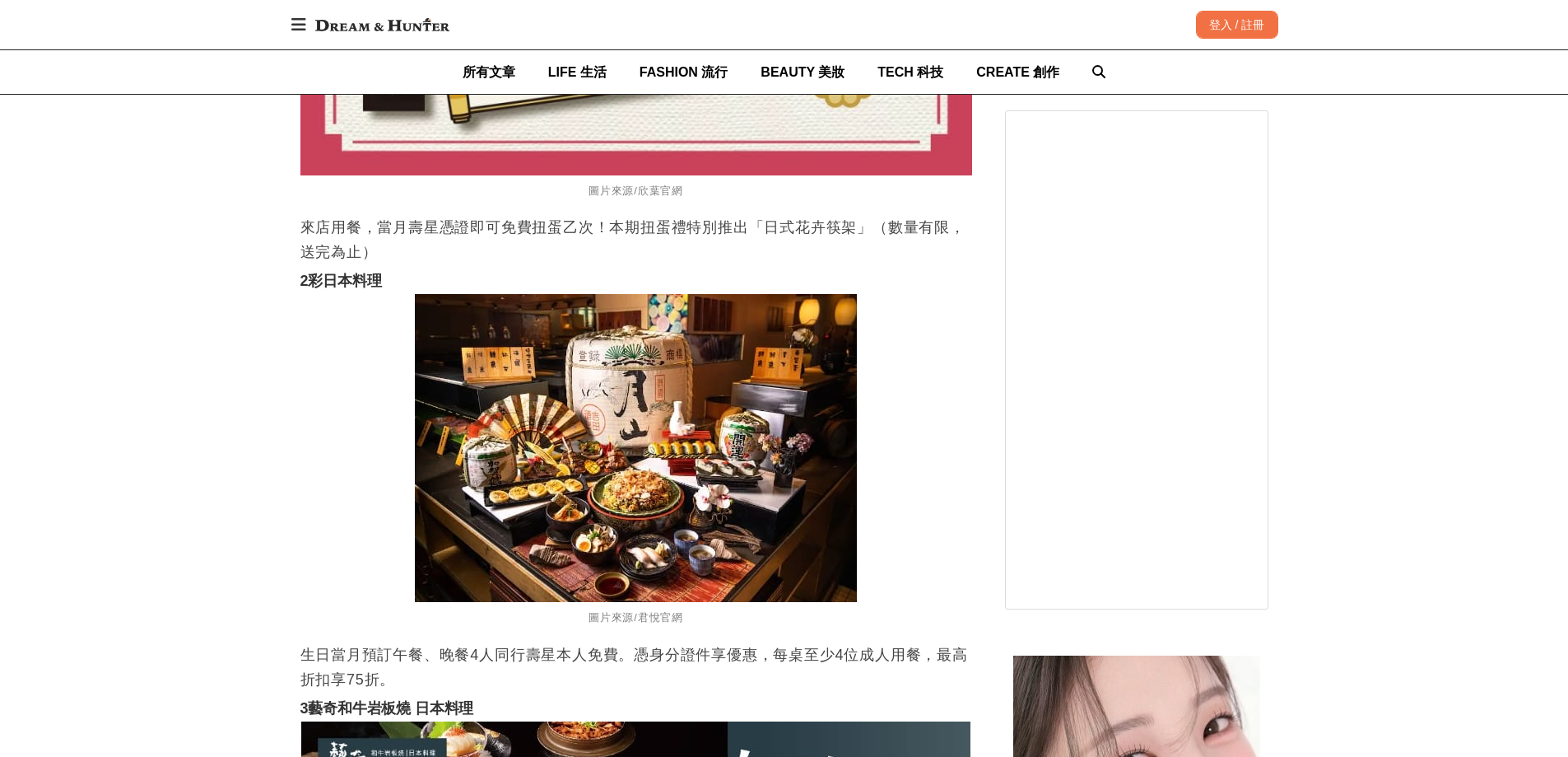
scroll to position [17868, 0]
